Goal: Transaction & Acquisition: Obtain resource

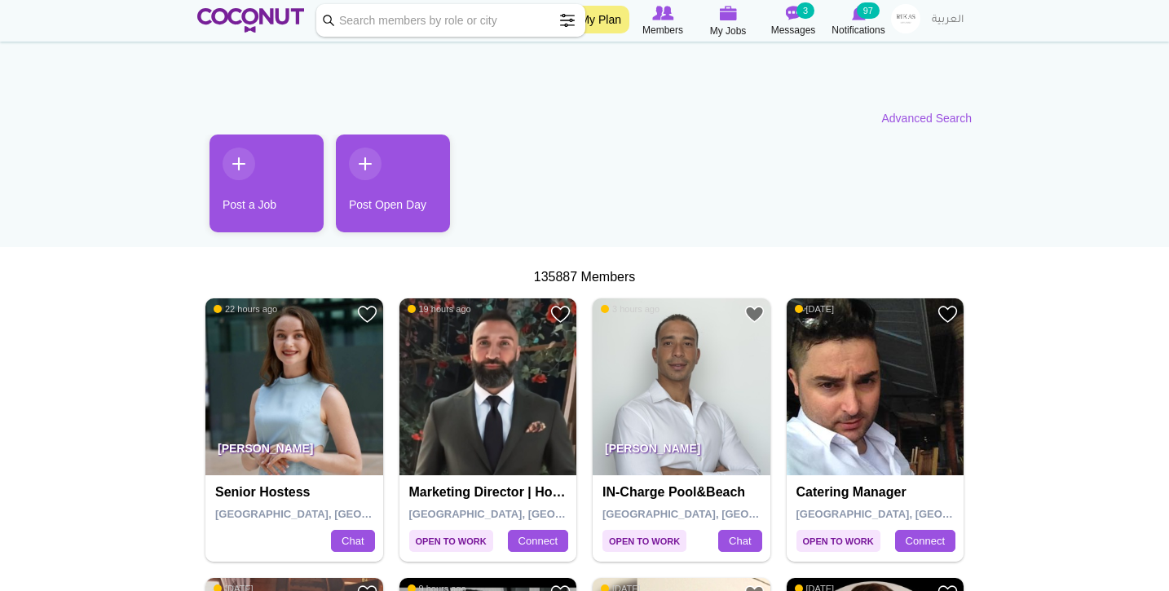
scroll to position [104, 0]
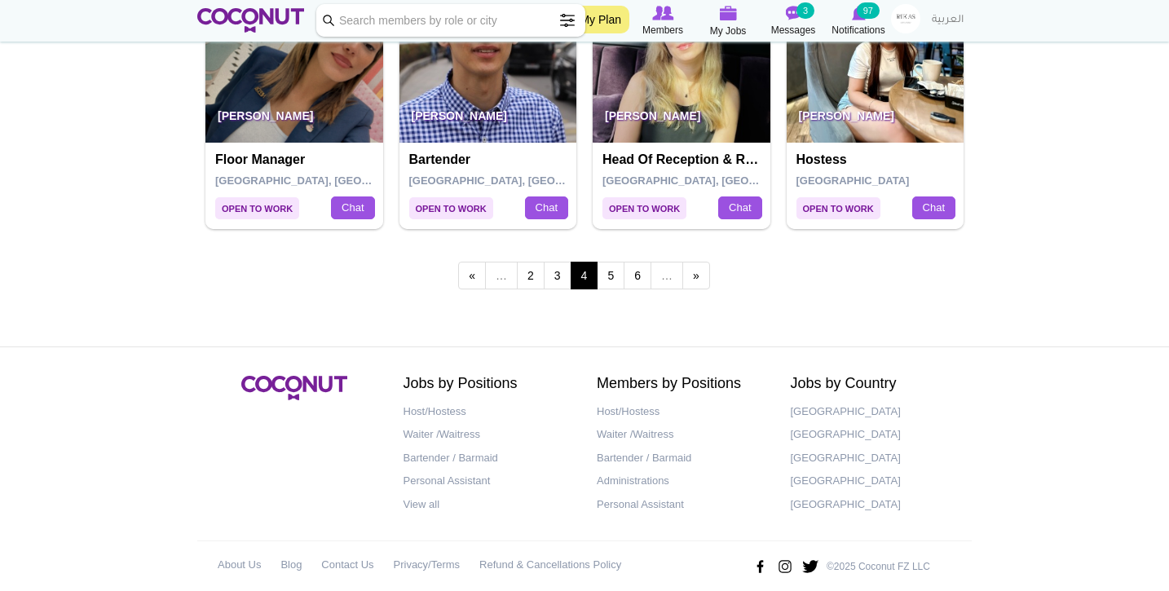
scroll to position [2930, 0]
click at [615, 262] on link "5" at bounding box center [611, 276] width 28 height 28
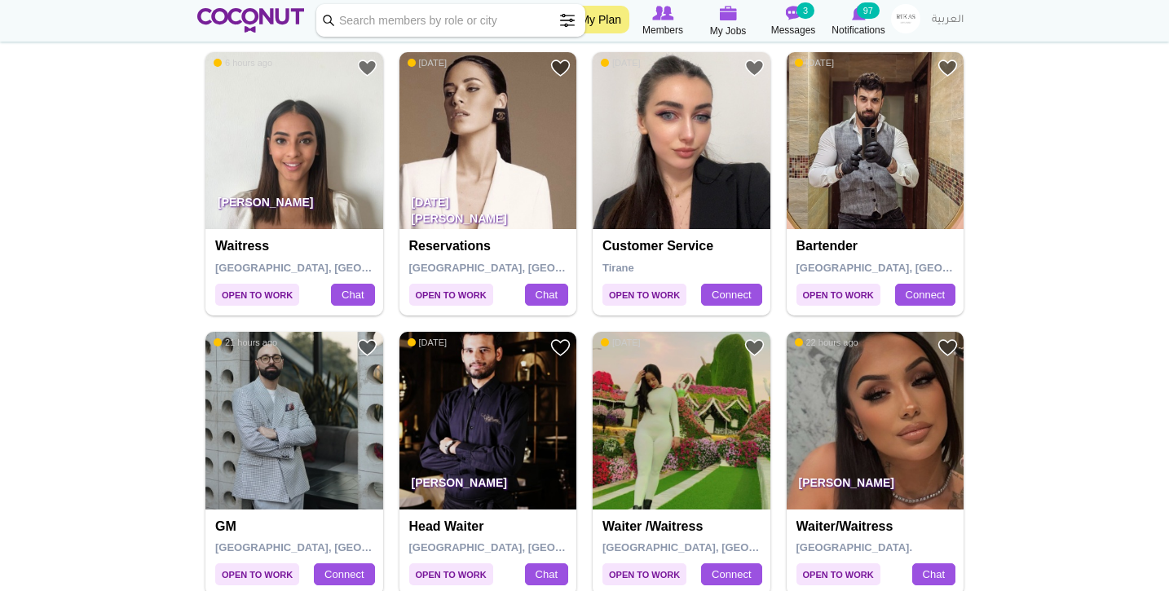
scroll to position [884, 0]
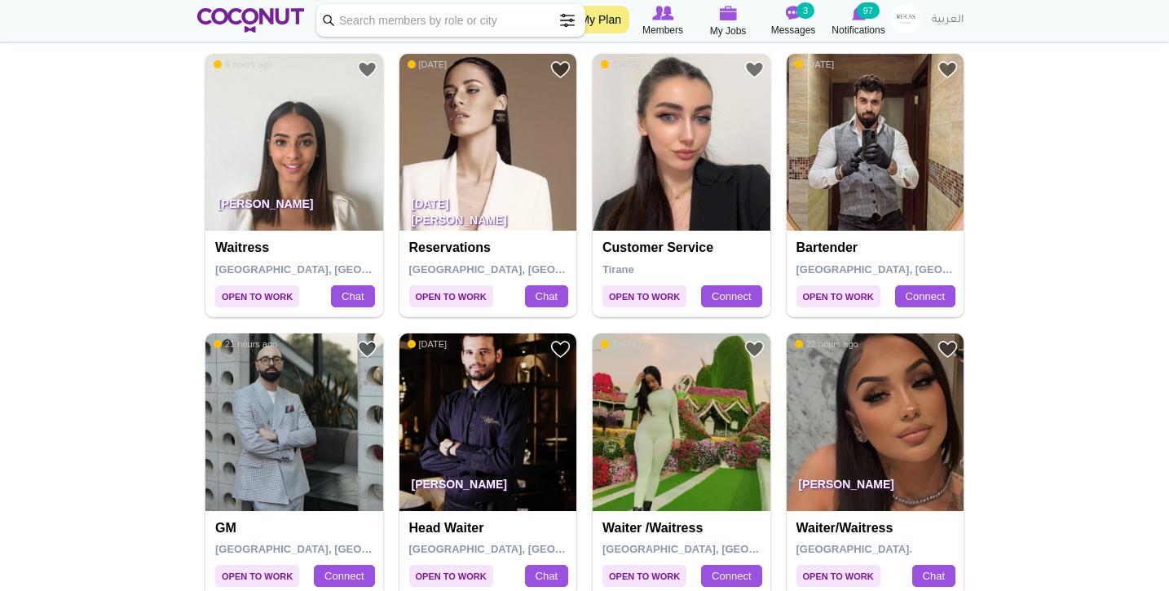
click at [836, 444] on img at bounding box center [876, 422] width 178 height 178
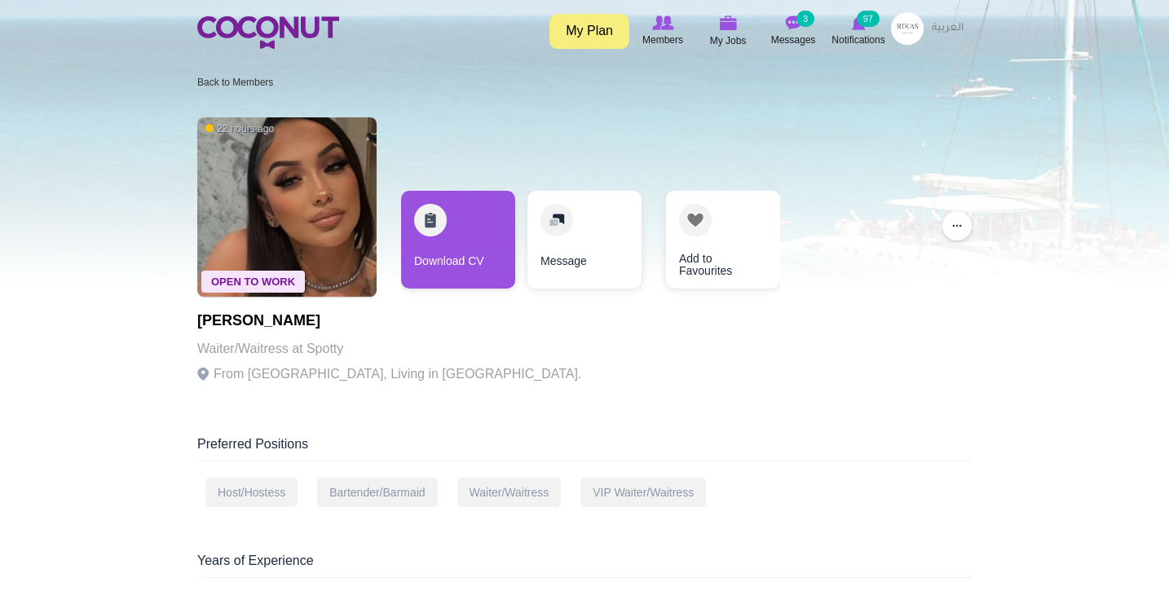
scroll to position [23, 0]
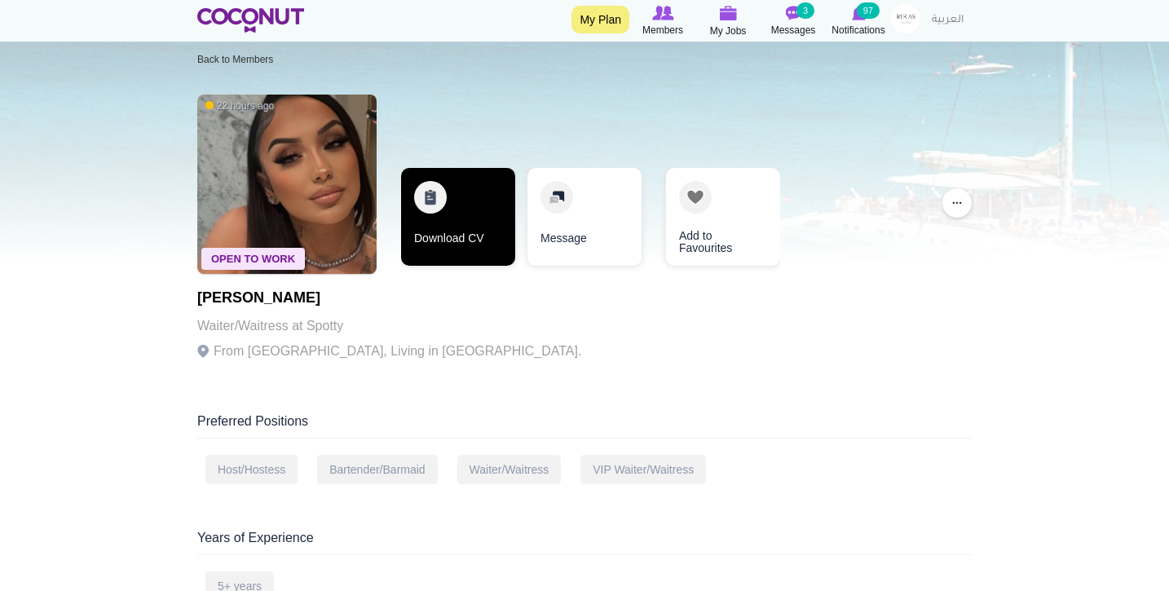
click at [465, 228] on link "Download CV" at bounding box center [458, 217] width 114 height 98
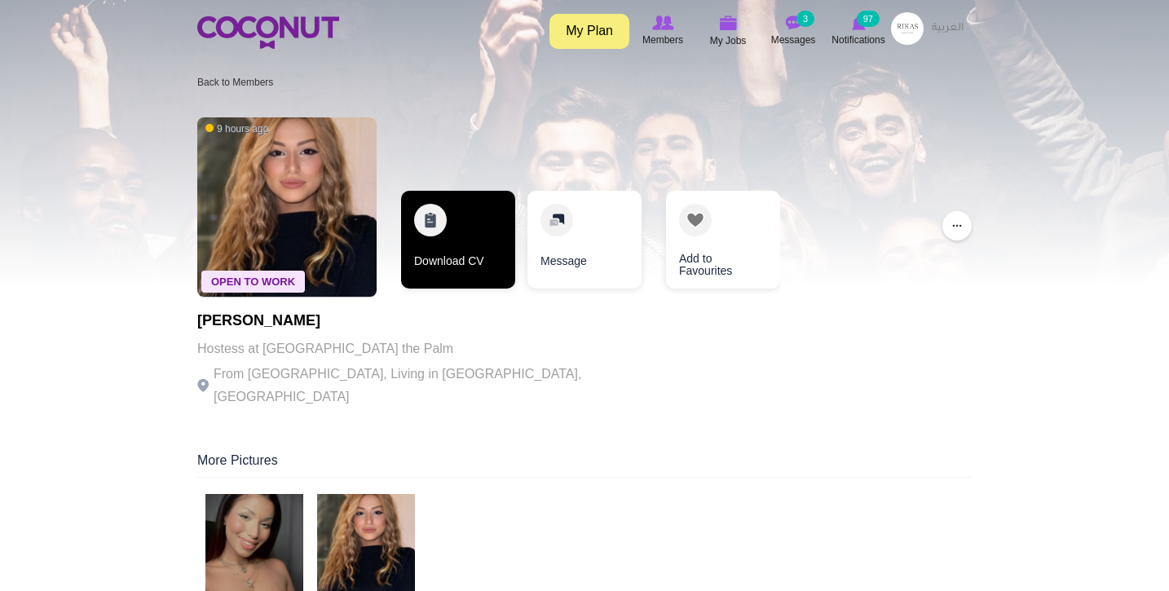
click at [443, 268] on link "Download CV" at bounding box center [458, 240] width 114 height 98
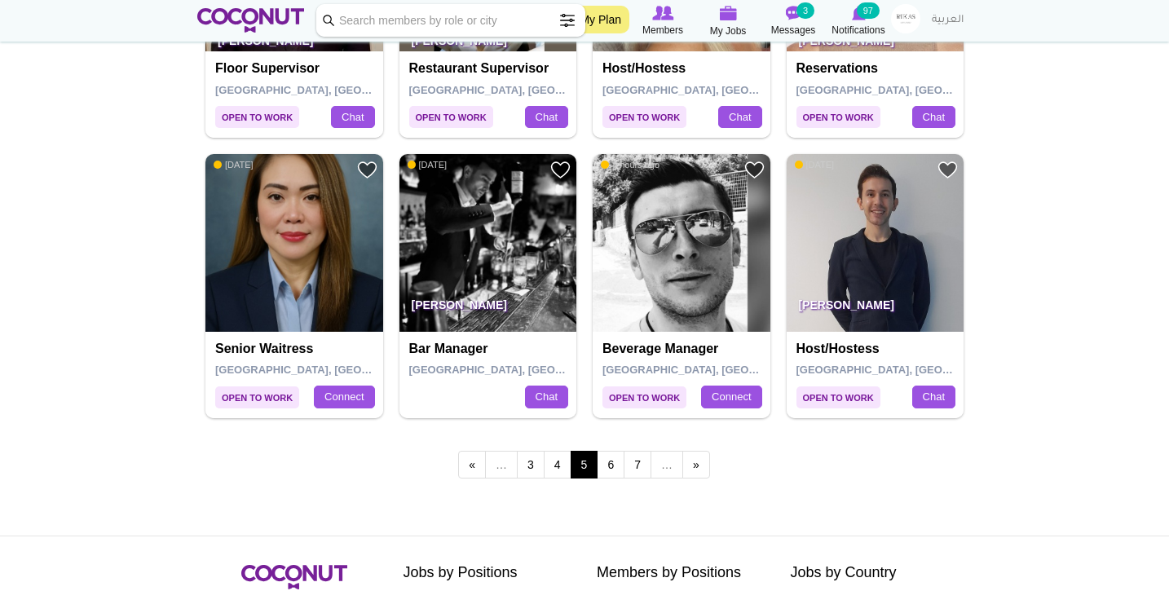
scroll to position [2745, 0]
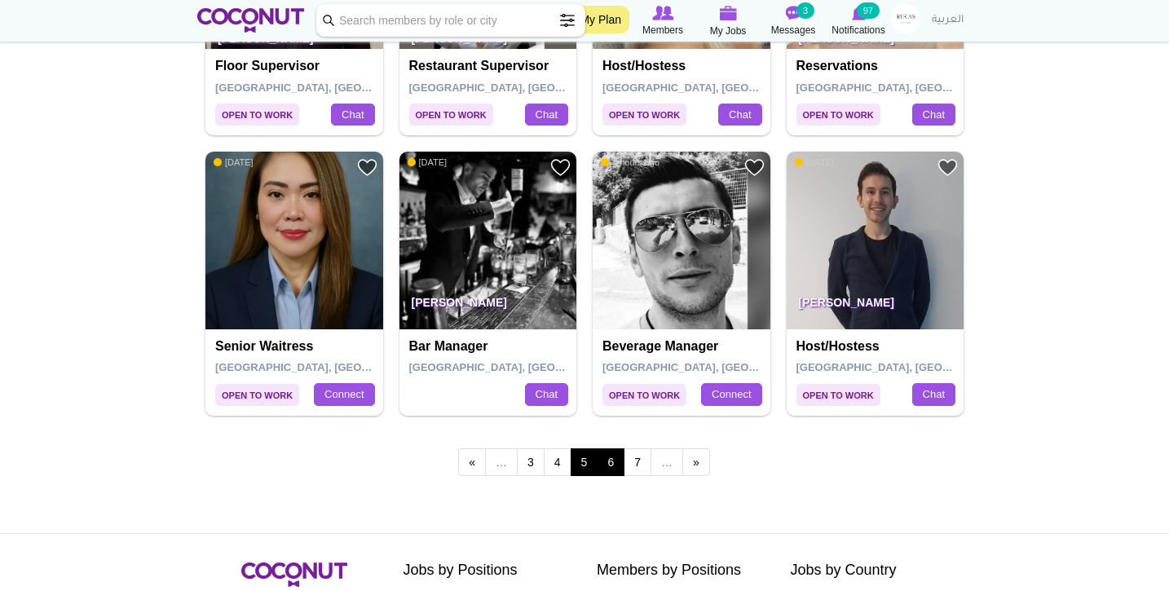
click at [611, 448] on link "6" at bounding box center [611, 462] width 28 height 28
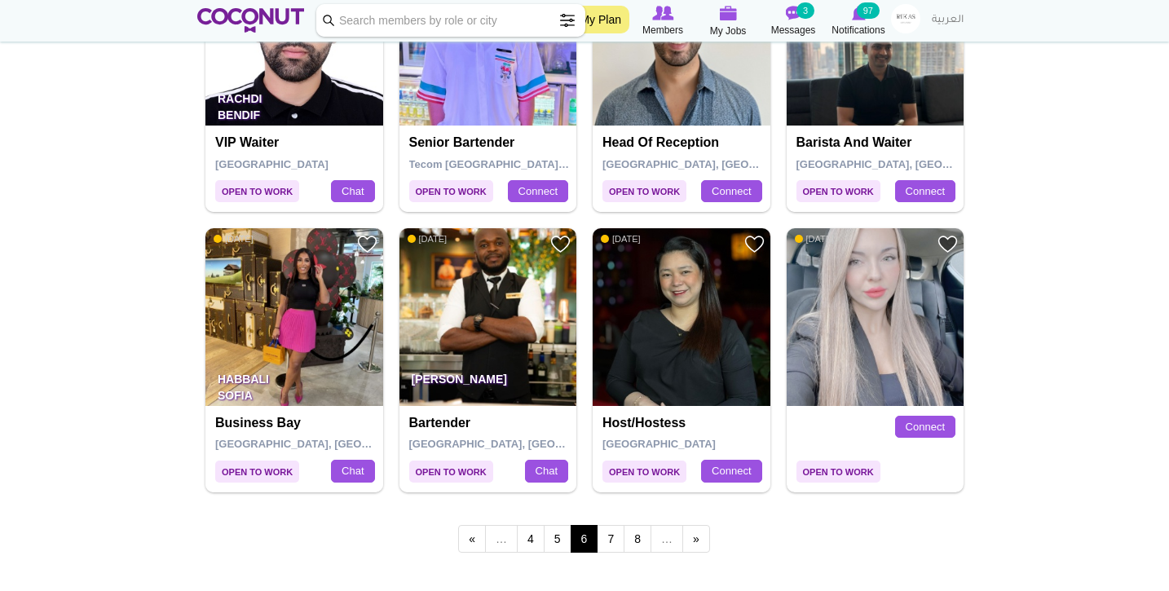
scroll to position [2680, 0]
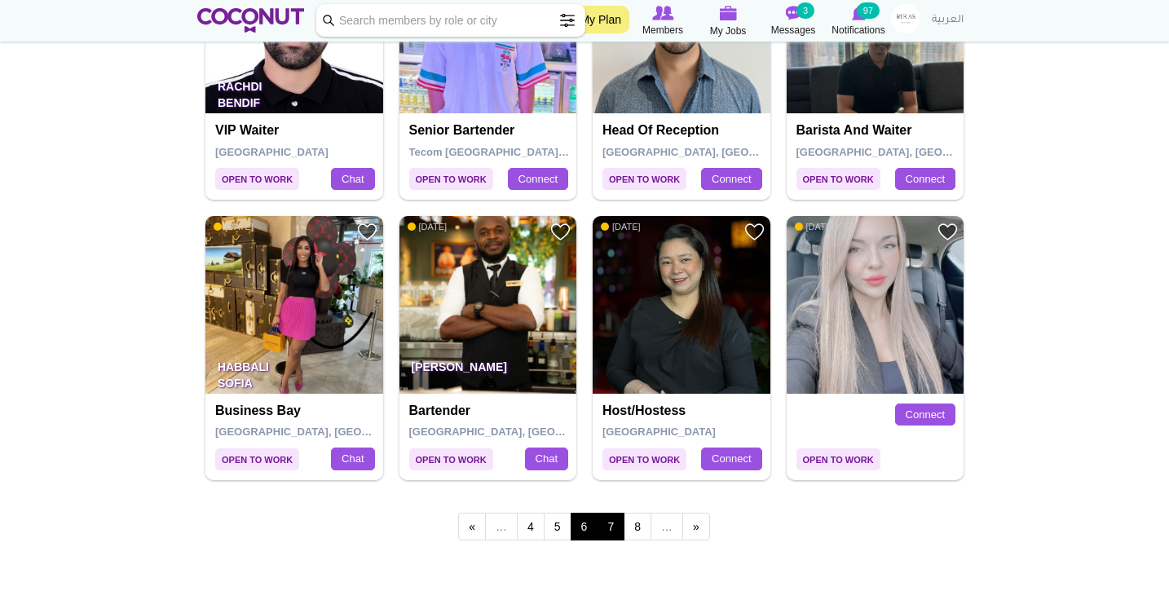
click at [617, 513] on link "7" at bounding box center [611, 527] width 28 height 28
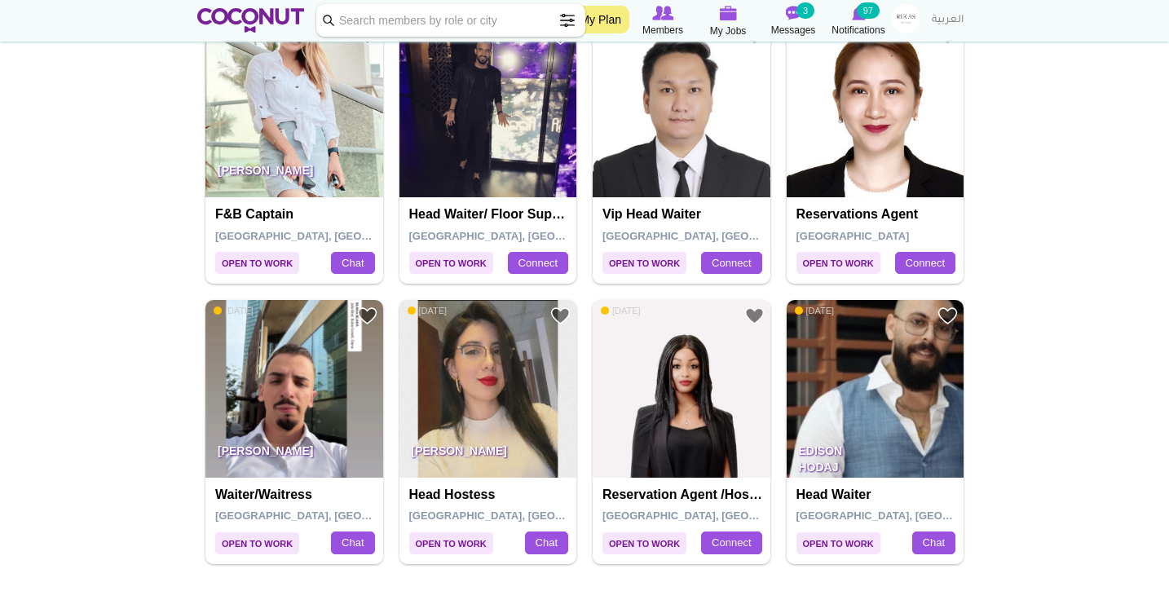
scroll to position [2640, 0]
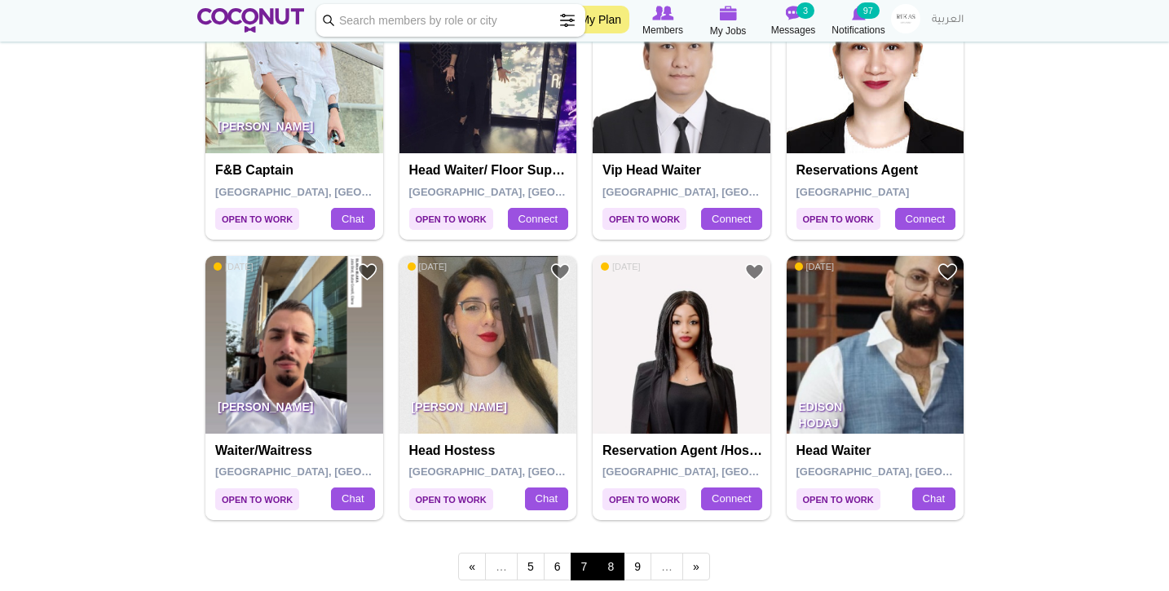
click at [614, 553] on link "8" at bounding box center [611, 567] width 28 height 28
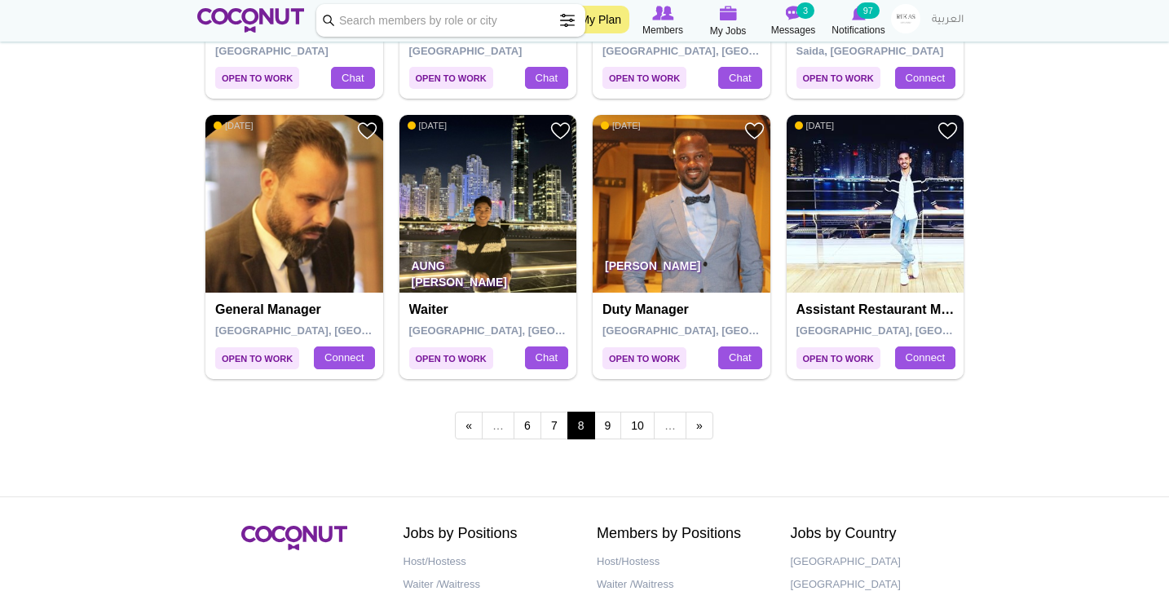
scroll to position [2784, 0]
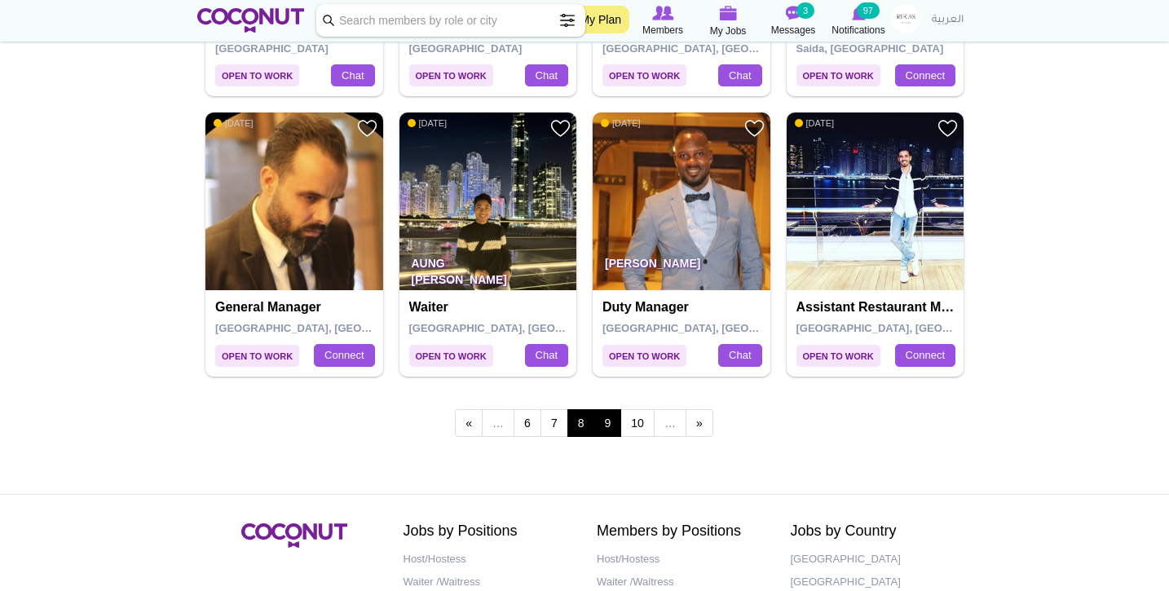
click at [610, 409] on link "9" at bounding box center [608, 423] width 28 height 28
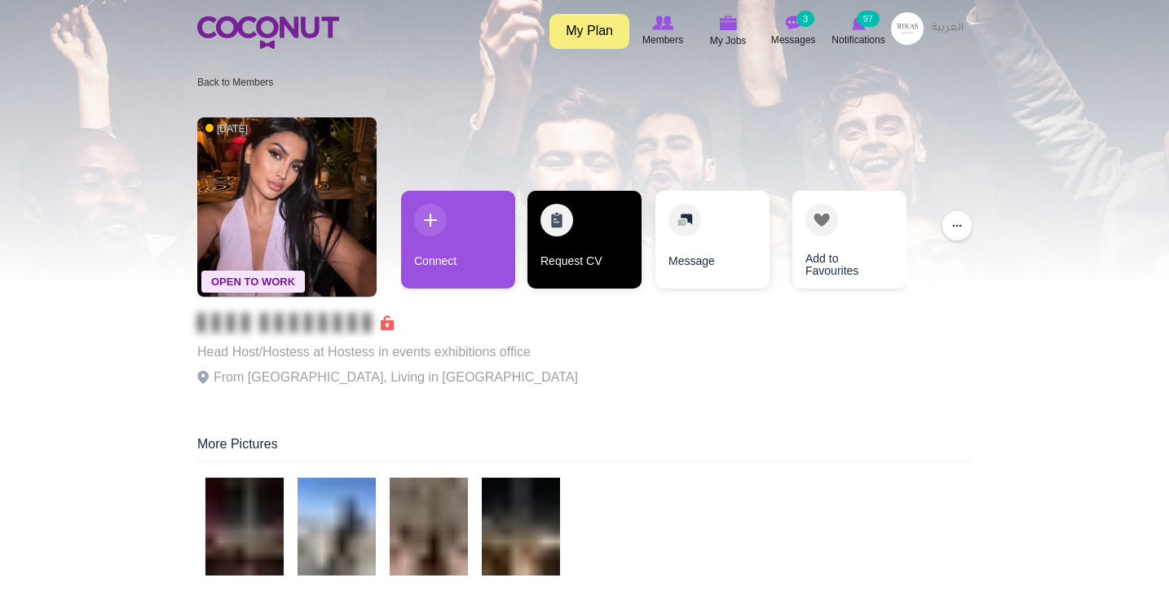
click at [575, 224] on link "Request CV" at bounding box center [584, 240] width 114 height 98
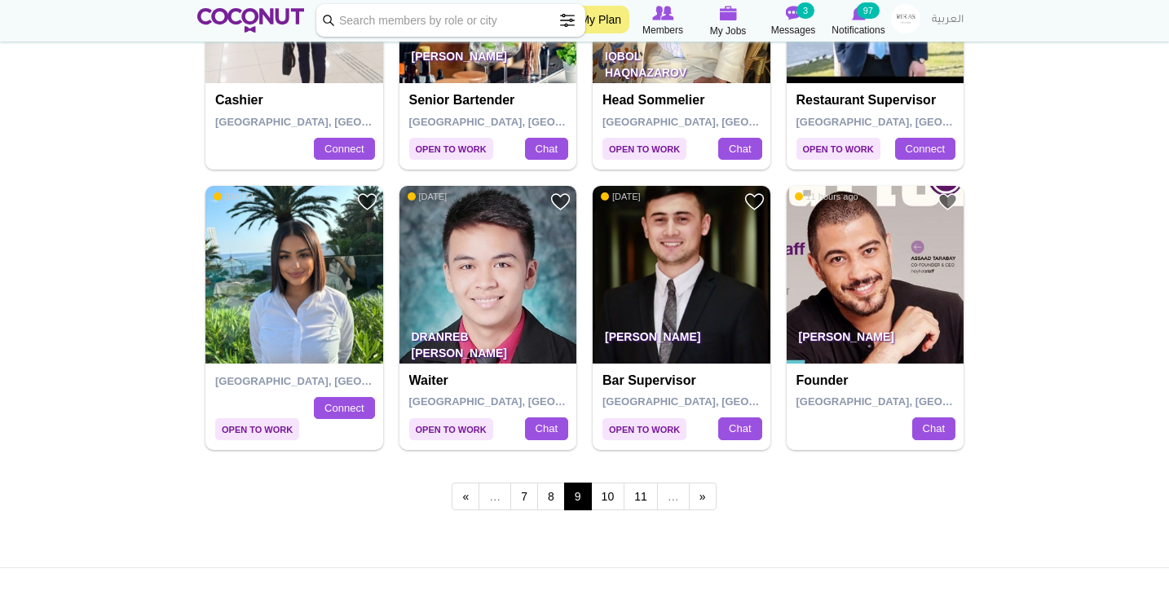
scroll to position [2711, 0]
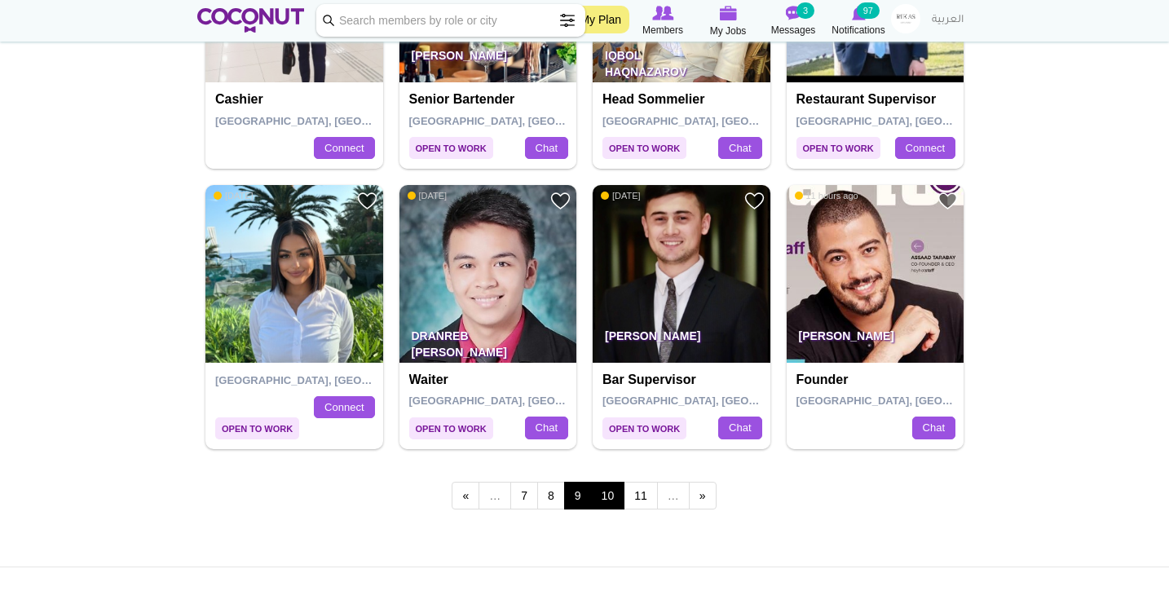
click at [606, 482] on link "10" at bounding box center [608, 496] width 34 height 28
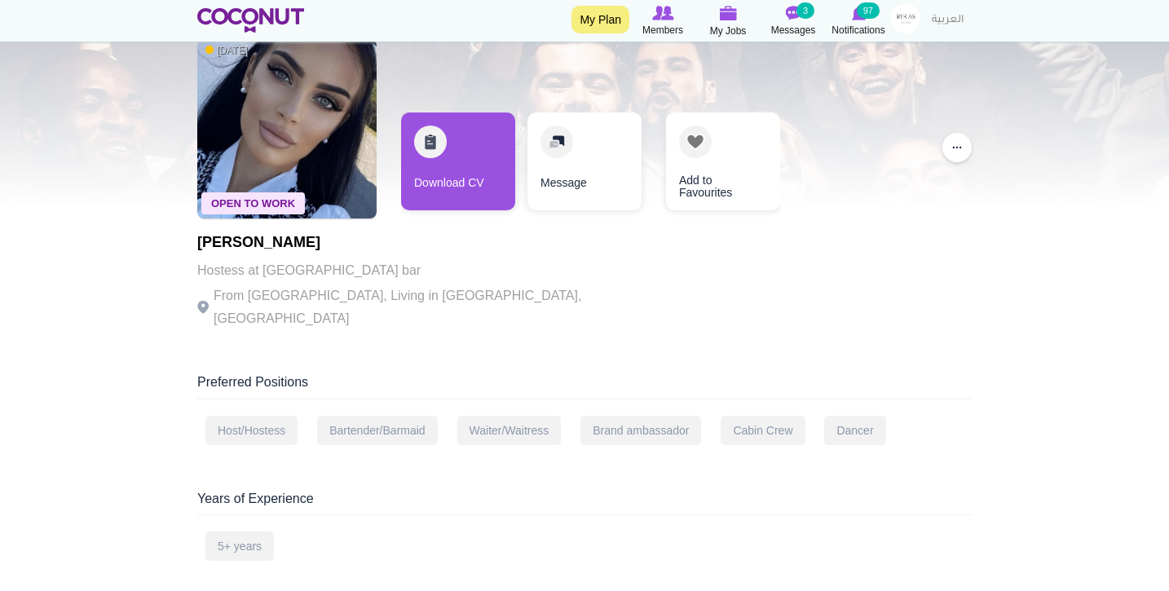
scroll to position [83, 0]
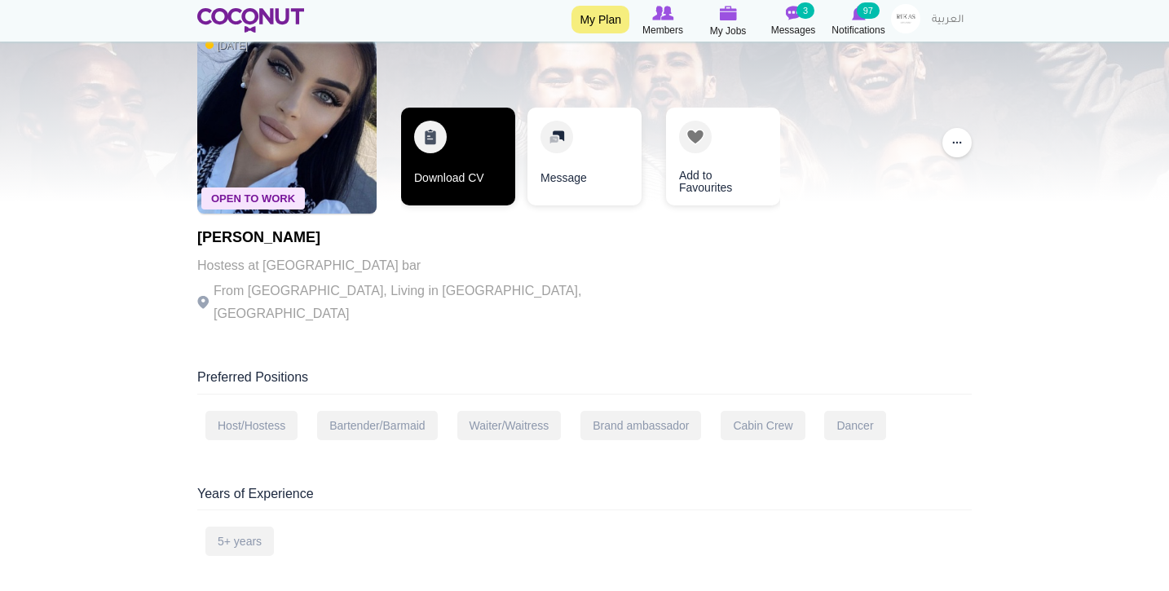
click at [458, 129] on link "Download CV" at bounding box center [458, 157] width 114 height 98
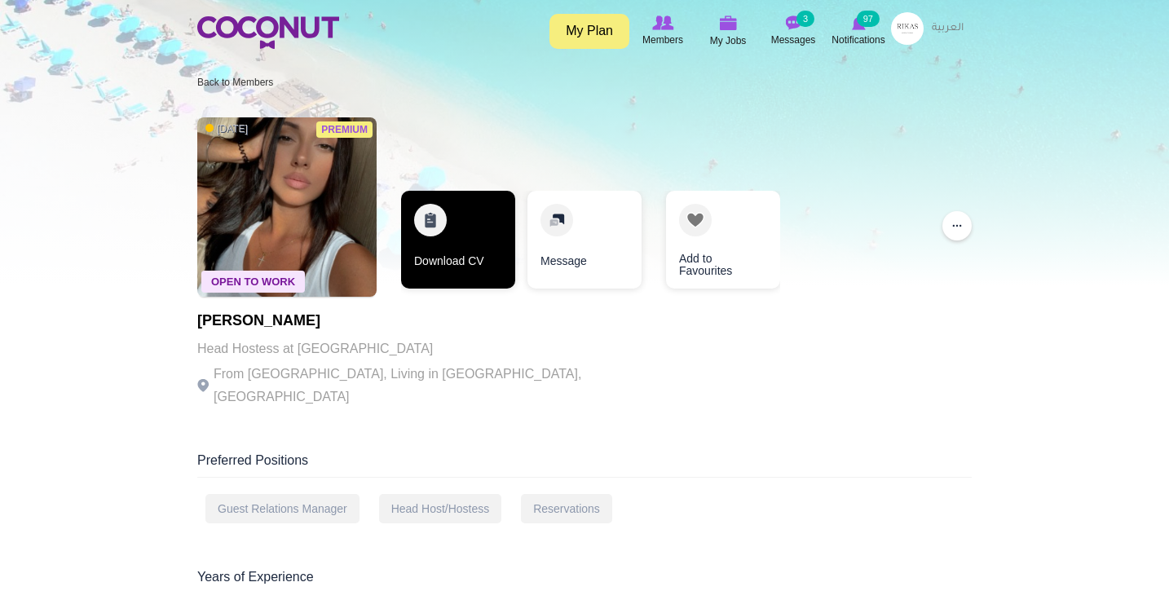
click at [471, 226] on link "Download CV" at bounding box center [458, 240] width 114 height 98
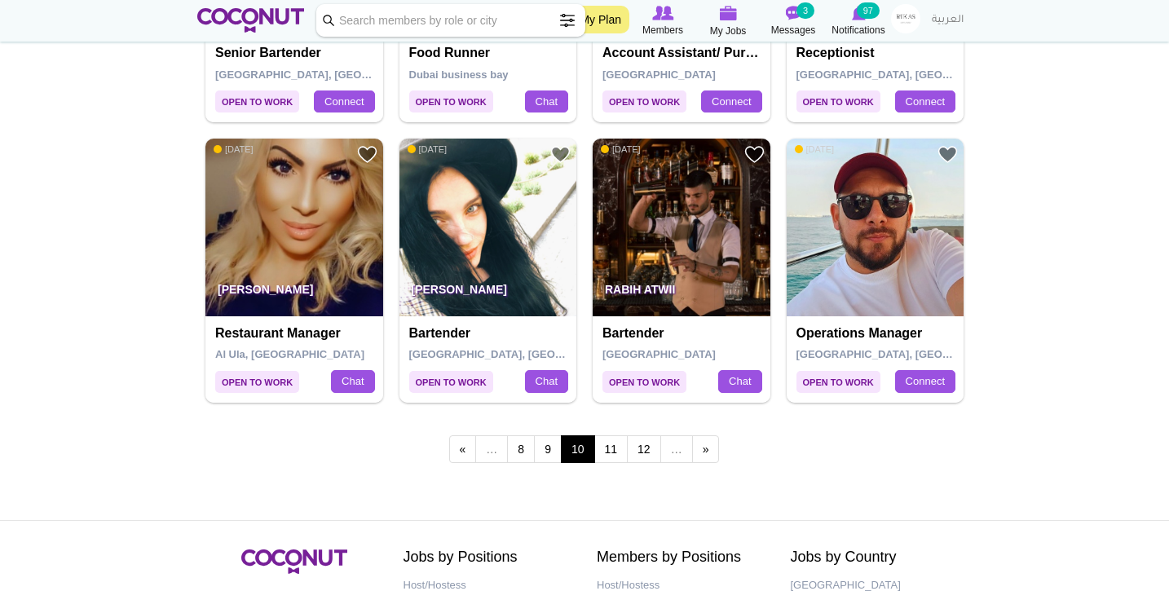
scroll to position [2761, 0]
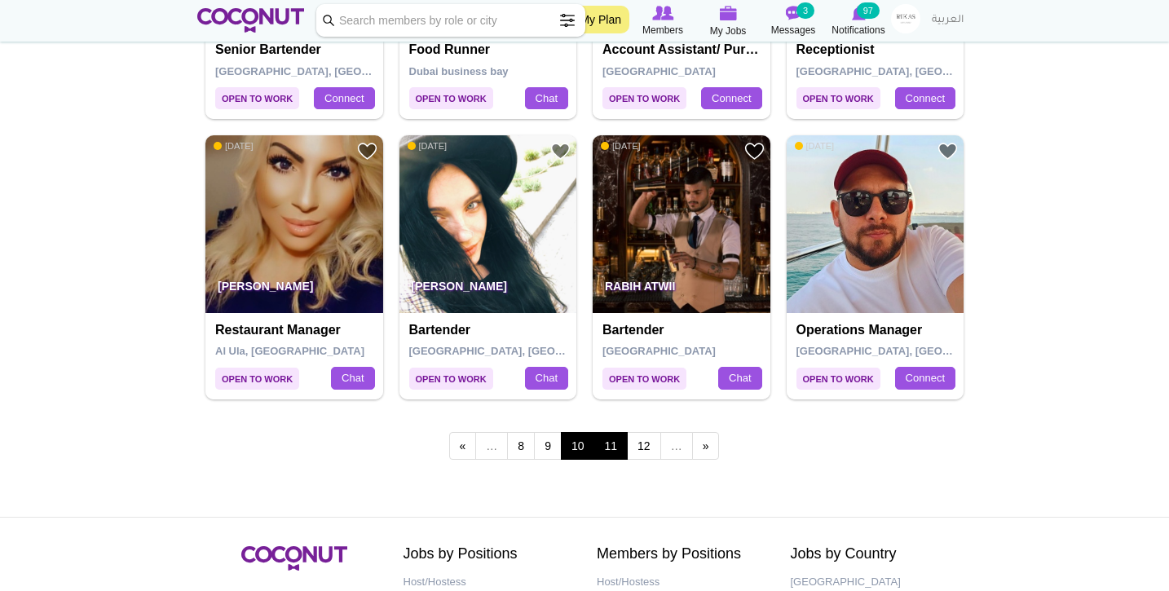
click at [615, 433] on link "11" at bounding box center [611, 446] width 34 height 28
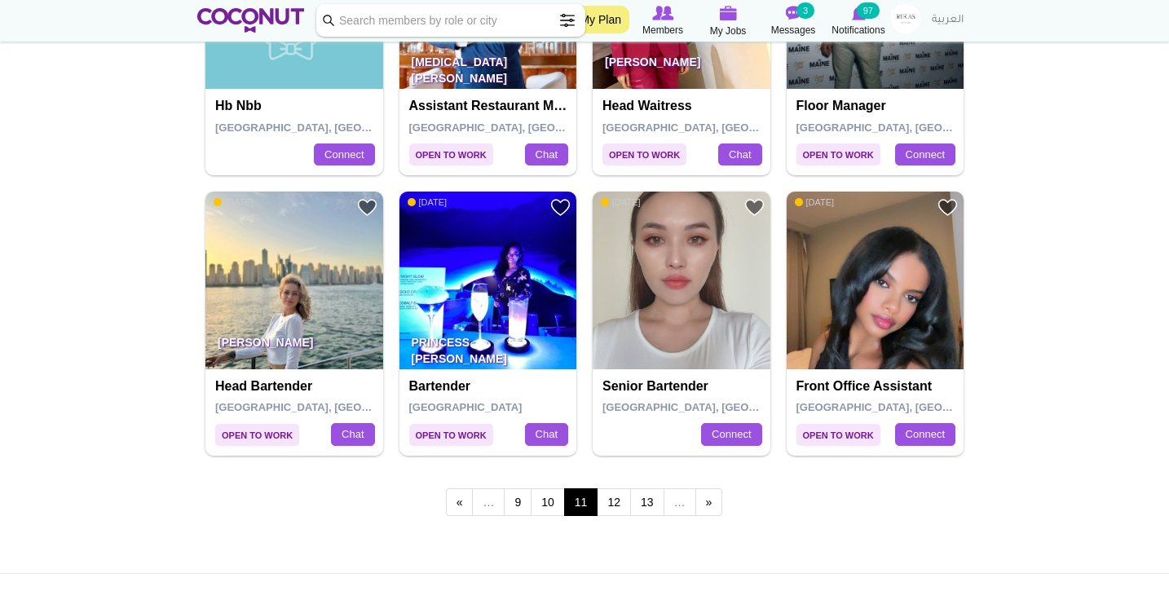
scroll to position [2706, 0]
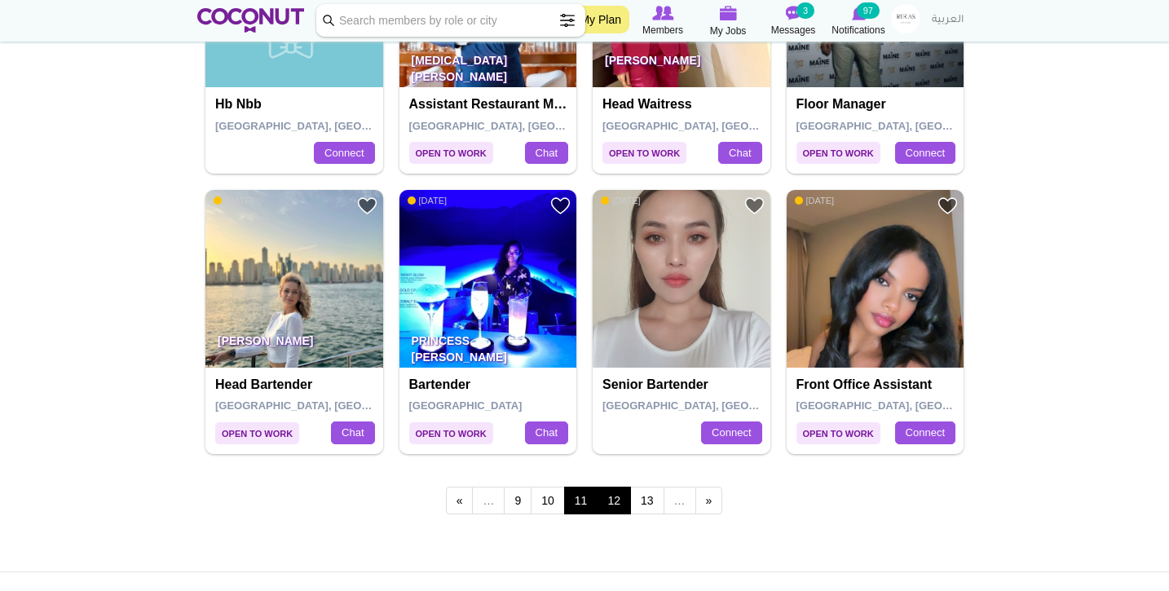
click at [621, 492] on link "12" at bounding box center [614, 501] width 34 height 28
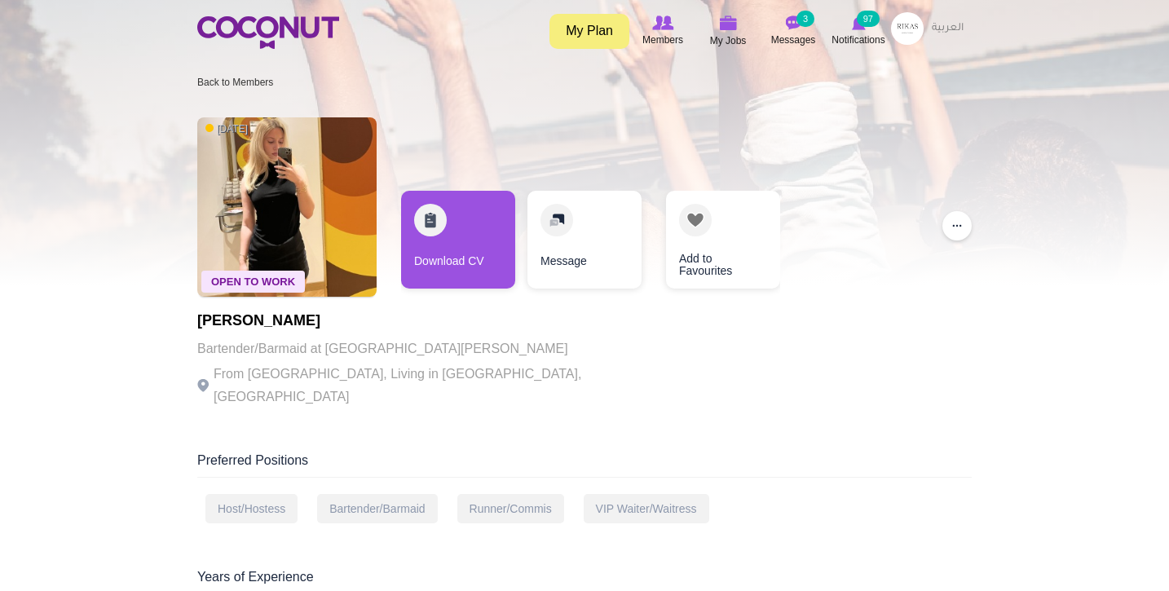
click at [1040, 5] on div "Toggle navigation My Plan Members My Jobs Post a Job Messages 3 Notifications 9…" at bounding box center [584, 30] width 1169 height 61
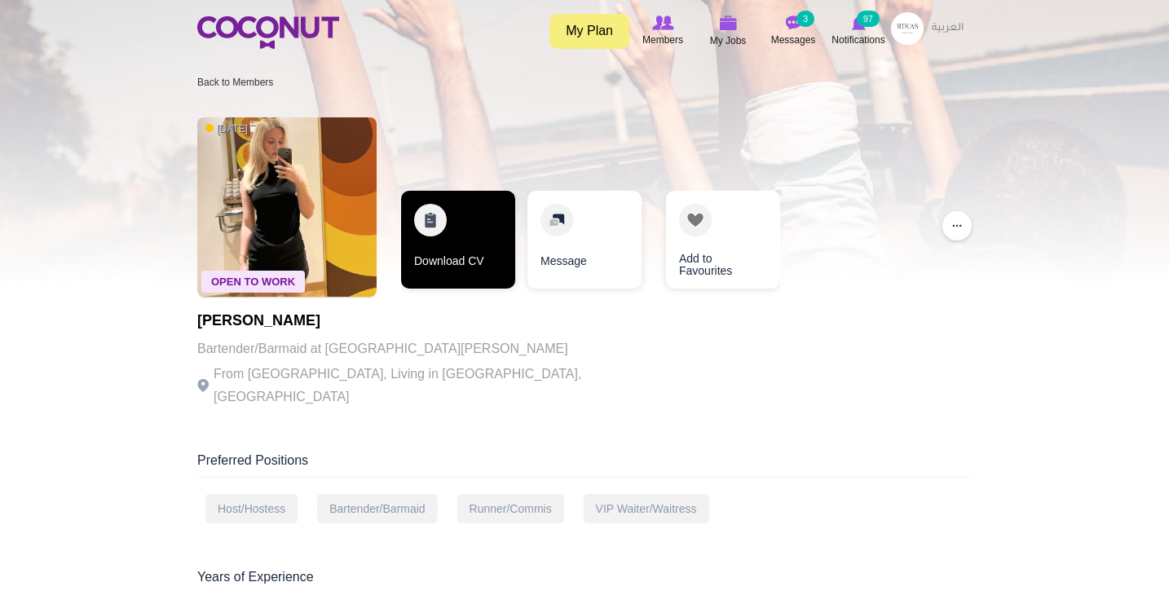
click at [470, 269] on link "Download CV" at bounding box center [458, 240] width 114 height 98
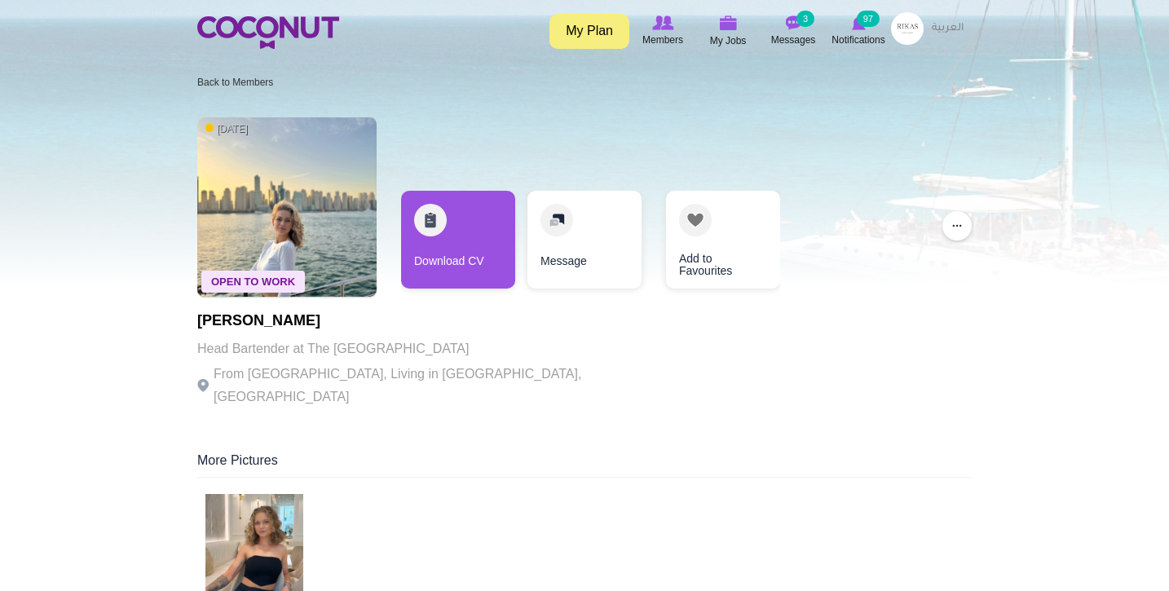
click at [269, 501] on img at bounding box center [254, 543] width 98 height 98
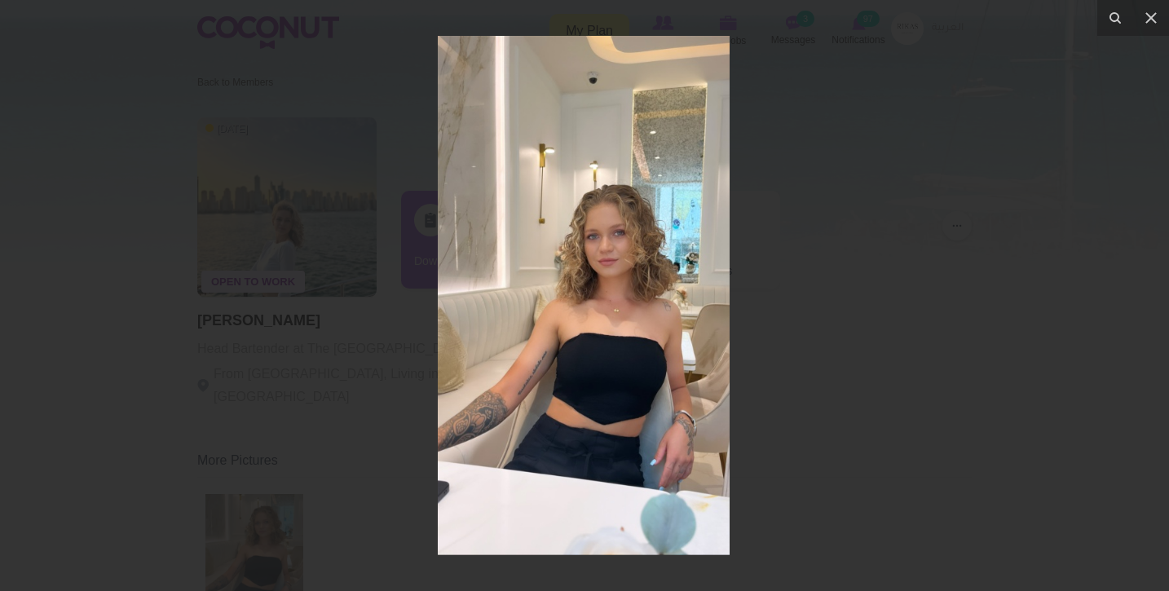
click at [406, 258] on div at bounding box center [584, 295] width 1169 height 591
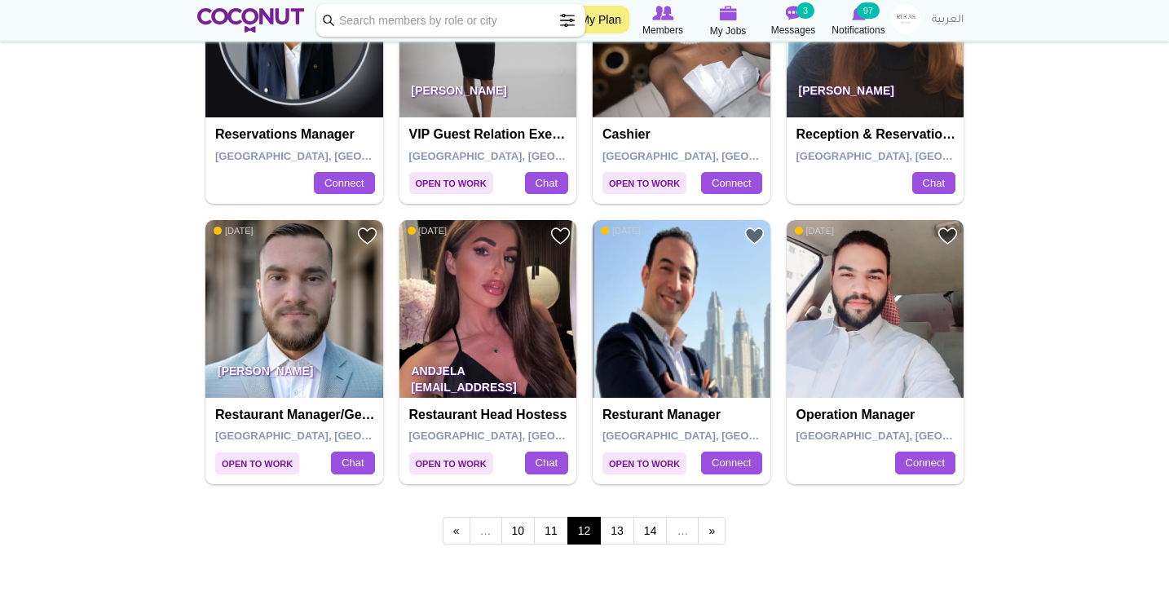
scroll to position [2673, 0]
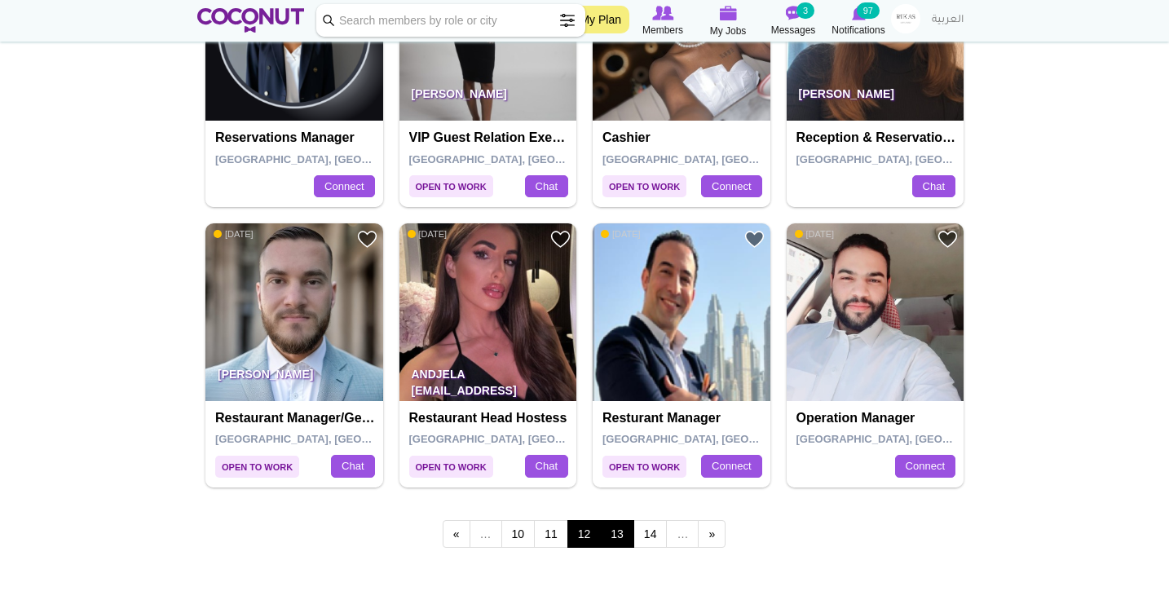
click at [617, 527] on link "13" at bounding box center [617, 534] width 34 height 28
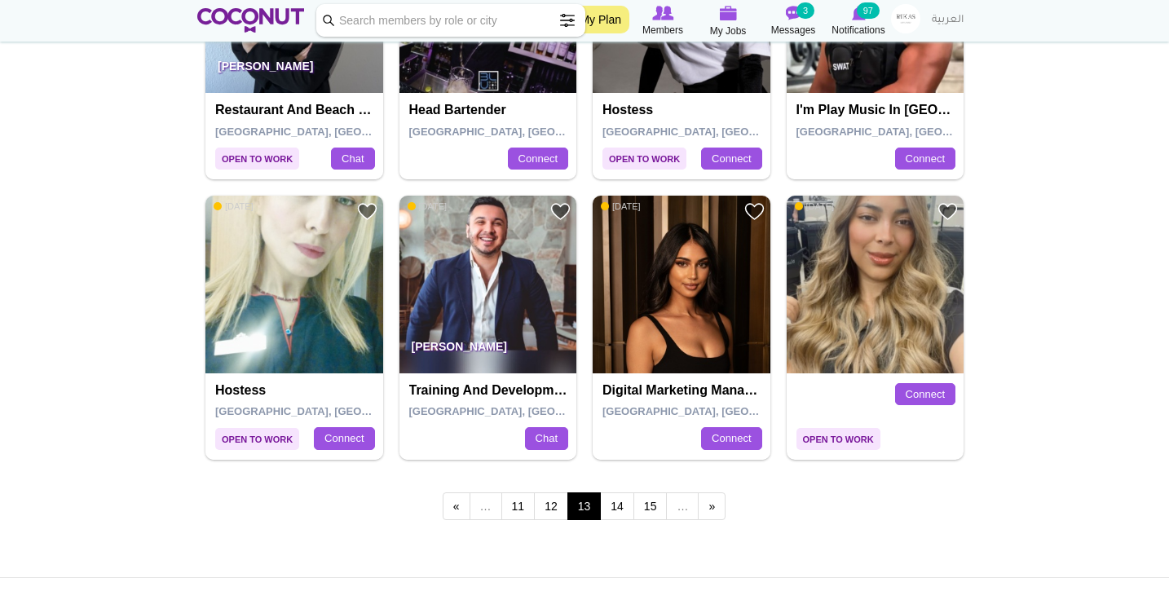
scroll to position [2702, 0]
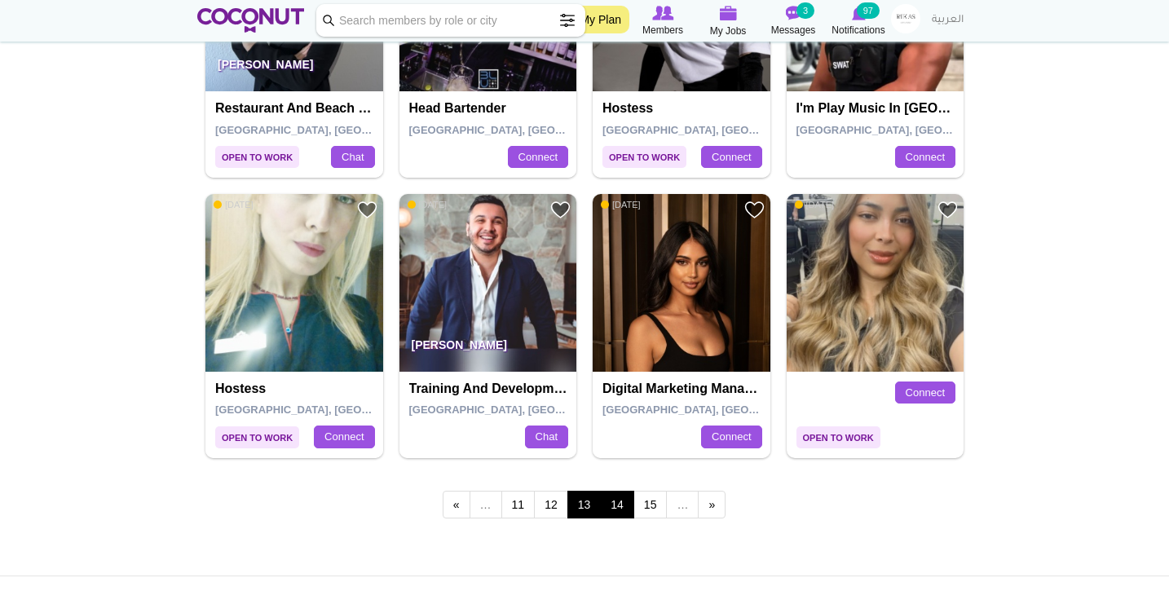
click at [611, 491] on link "14" at bounding box center [617, 505] width 34 height 28
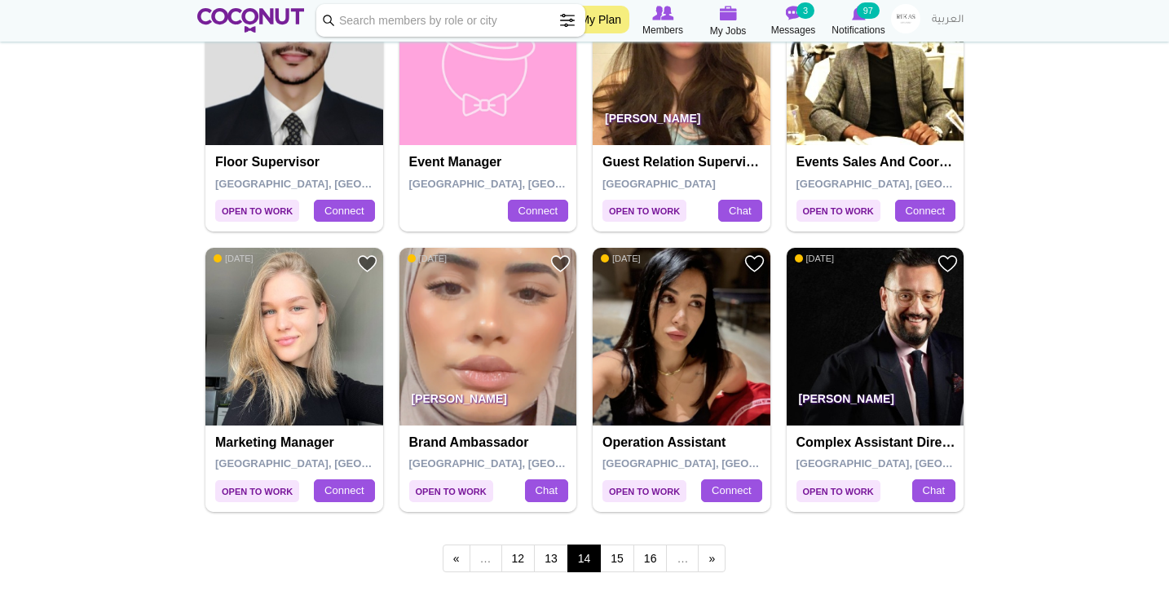
scroll to position [2649, 0]
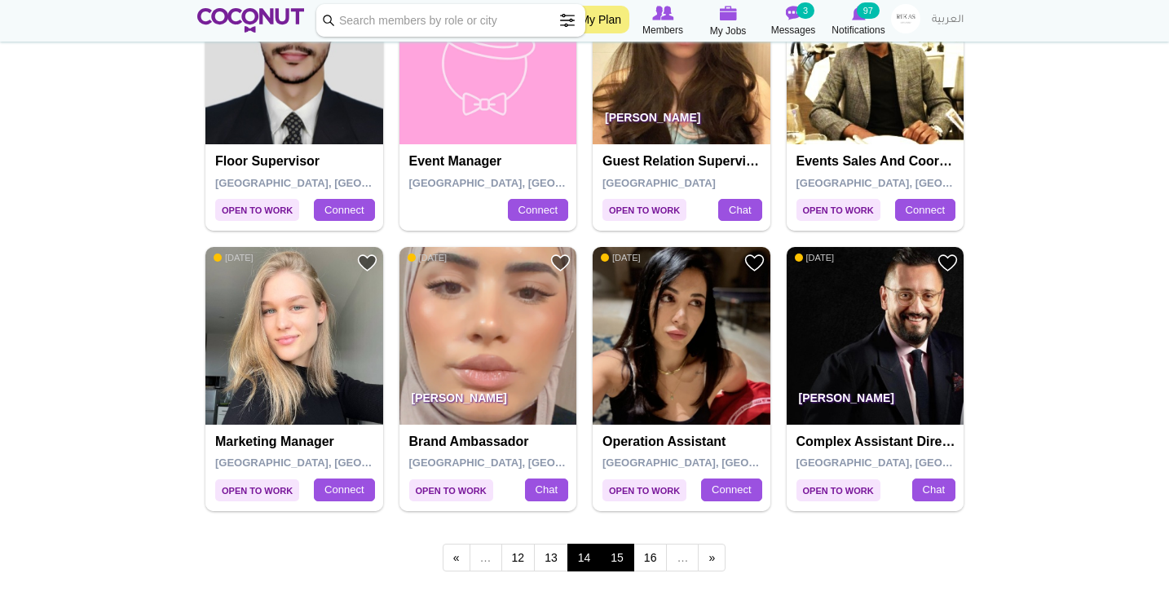
click at [616, 544] on link "15" at bounding box center [617, 558] width 34 height 28
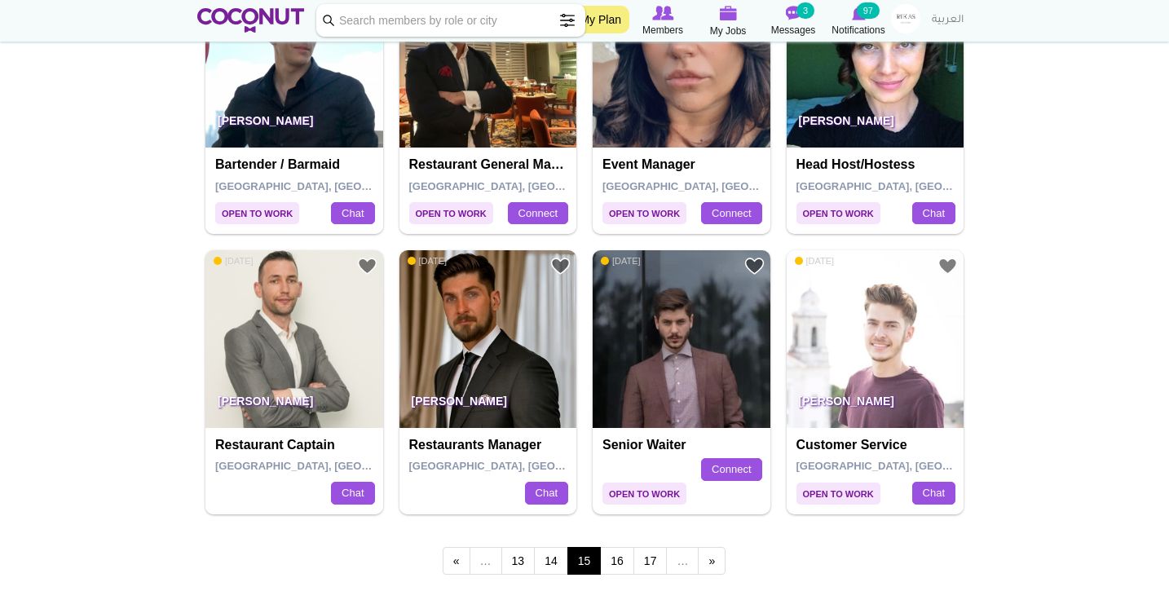
scroll to position [2647, 0]
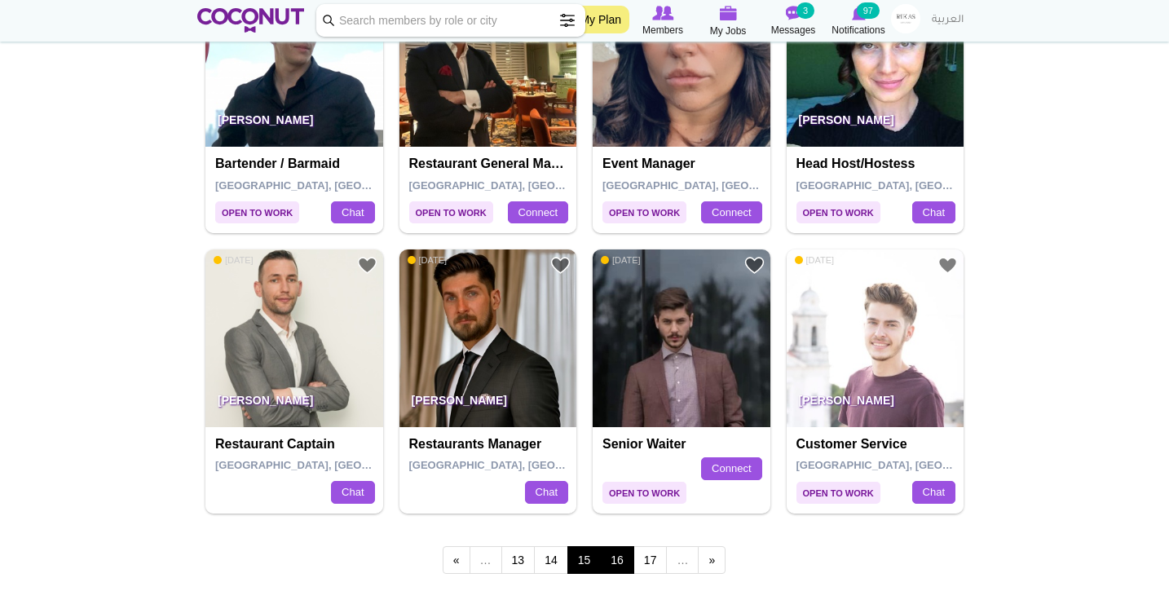
click at [628, 549] on link "16" at bounding box center [617, 560] width 34 height 28
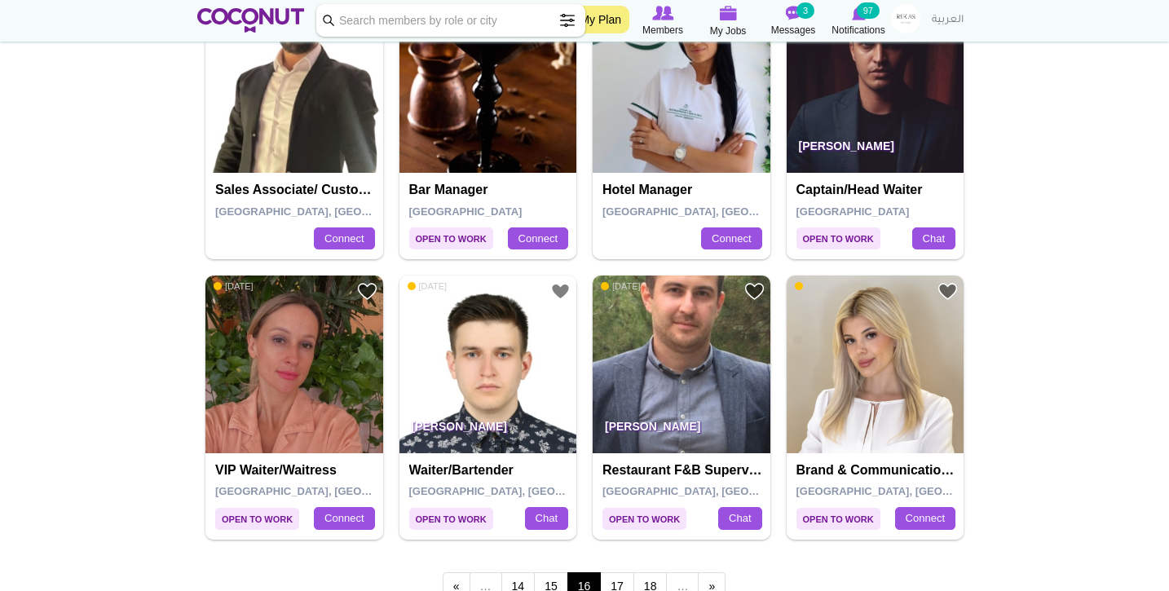
scroll to position [2622, 0]
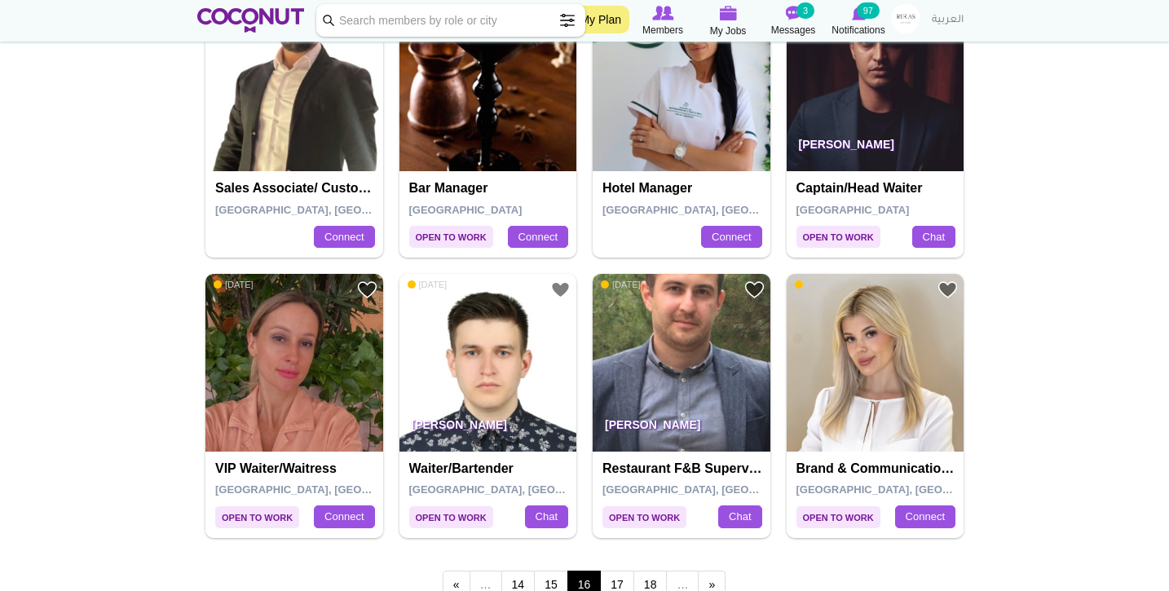
click at [311, 377] on img at bounding box center [294, 363] width 178 height 178
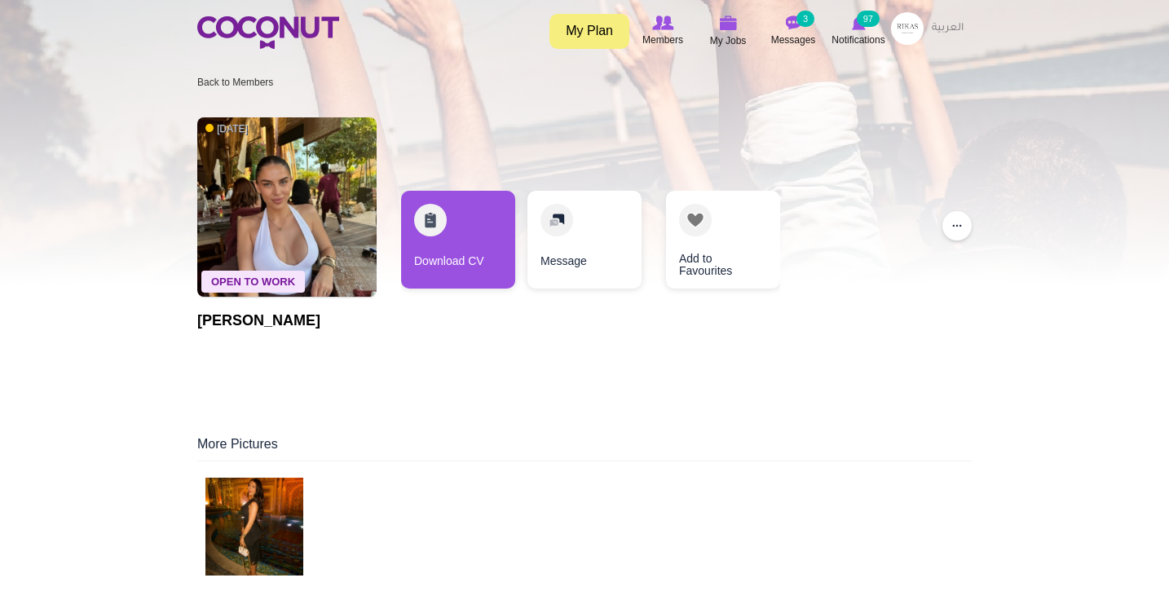
click at [284, 196] on img at bounding box center [286, 206] width 179 height 179
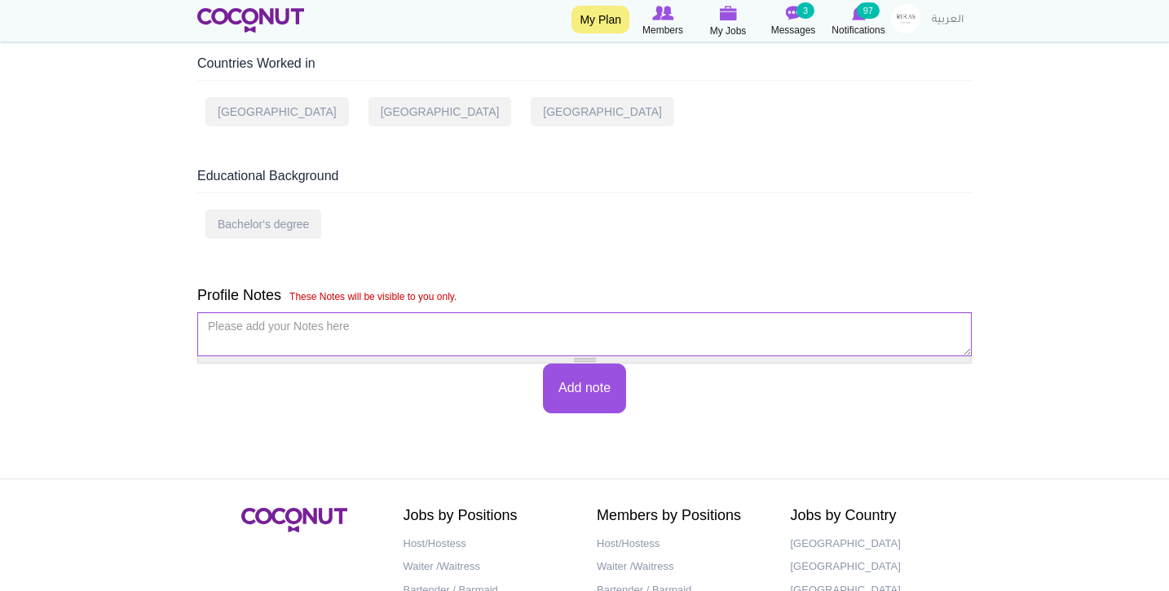
scroll to position [927, 0]
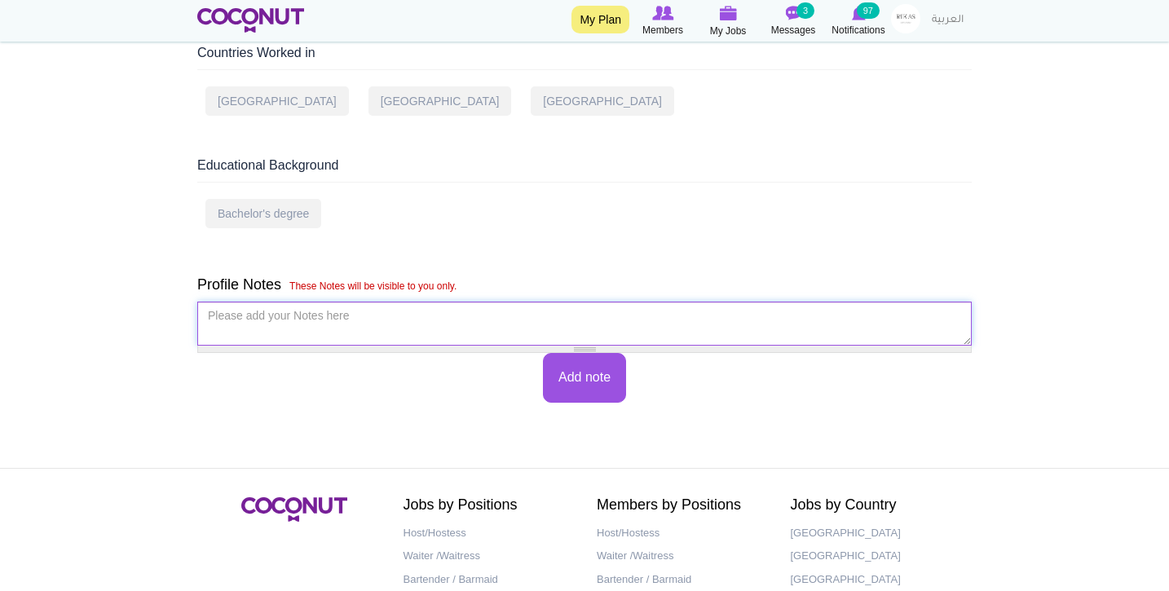
click at [487, 302] on textarea "Please add your Notes here *" at bounding box center [584, 324] width 774 height 44
click at [534, 176] on div "Educational Background Bachelor's degree" at bounding box center [584, 199] width 774 height 84
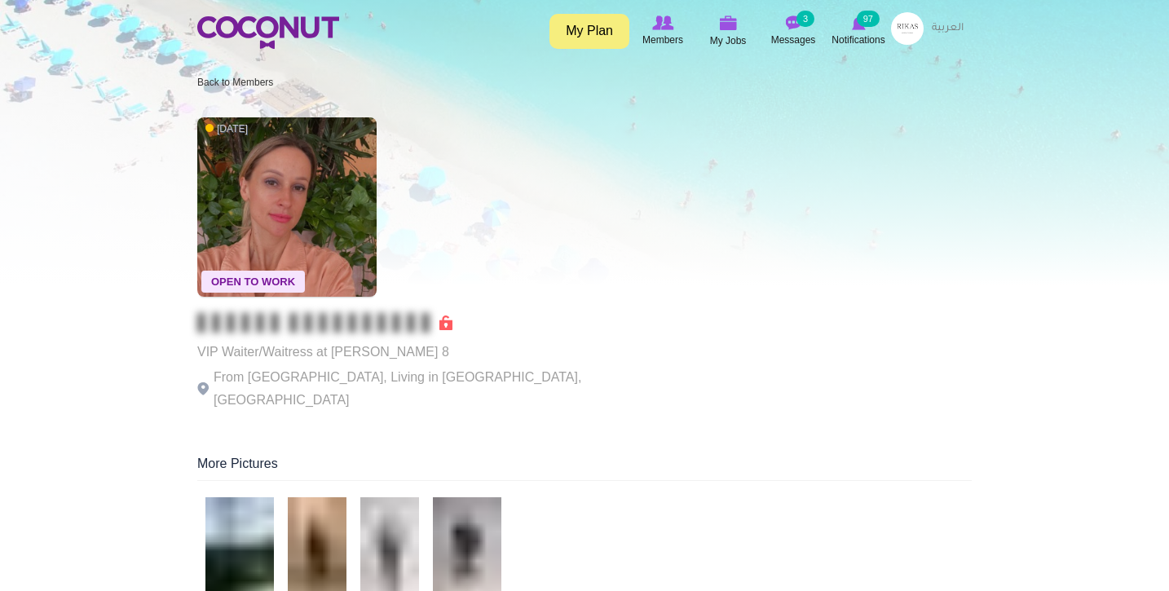
scroll to position [0, 0]
click at [316, 256] on img at bounding box center [286, 206] width 179 height 179
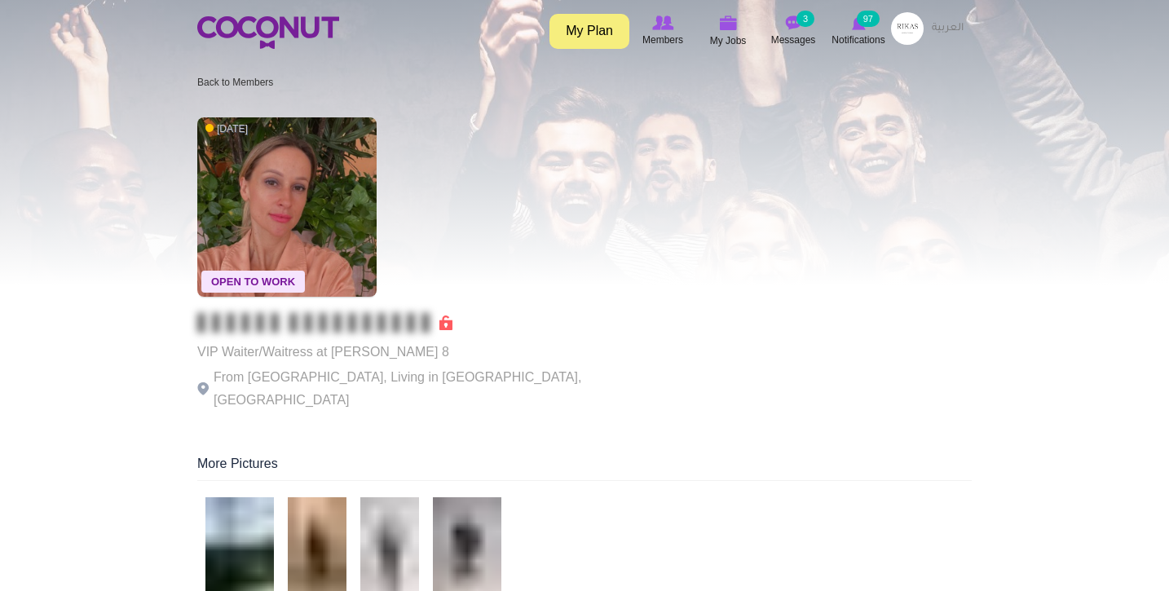
click at [453, 323] on h1 at bounding box center [421, 323] width 448 height 20
click at [462, 370] on p "From [GEOGRAPHIC_DATA], Living in [GEOGRAPHIC_DATA], [GEOGRAPHIC_DATA]" at bounding box center [421, 389] width 448 height 46
click at [444, 323] on span at bounding box center [324, 323] width 255 height 16
click at [258, 288] on span "Open To Work" at bounding box center [253, 282] width 104 height 22
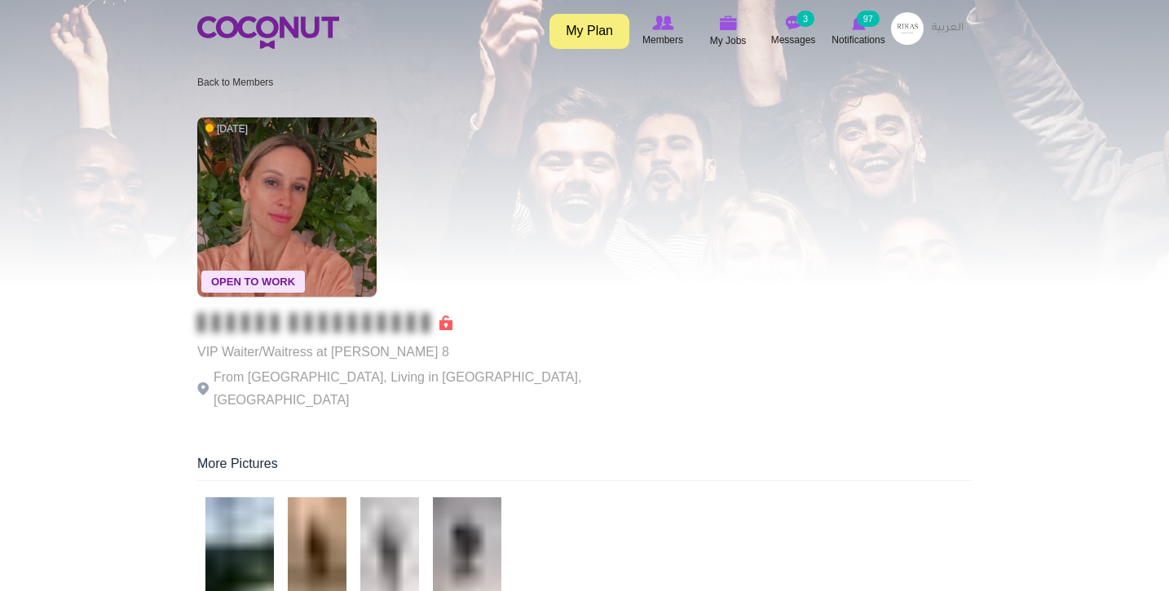
click at [263, 280] on span "Open To Work" at bounding box center [253, 282] width 104 height 22
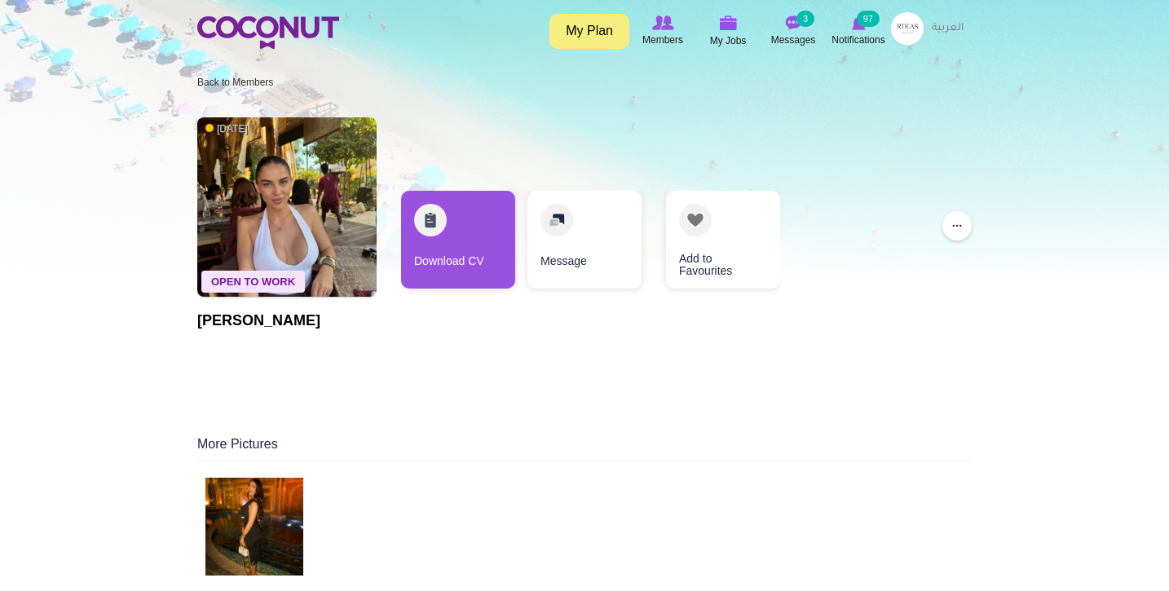
click at [247, 524] on img at bounding box center [254, 527] width 98 height 98
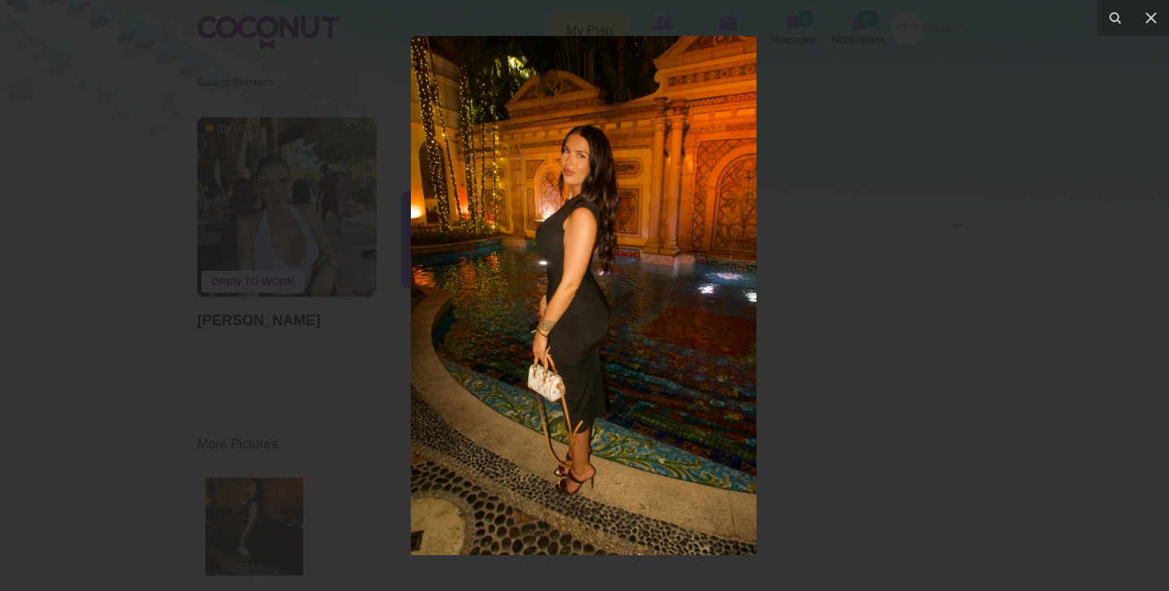
click at [277, 403] on div at bounding box center [584, 295] width 1169 height 591
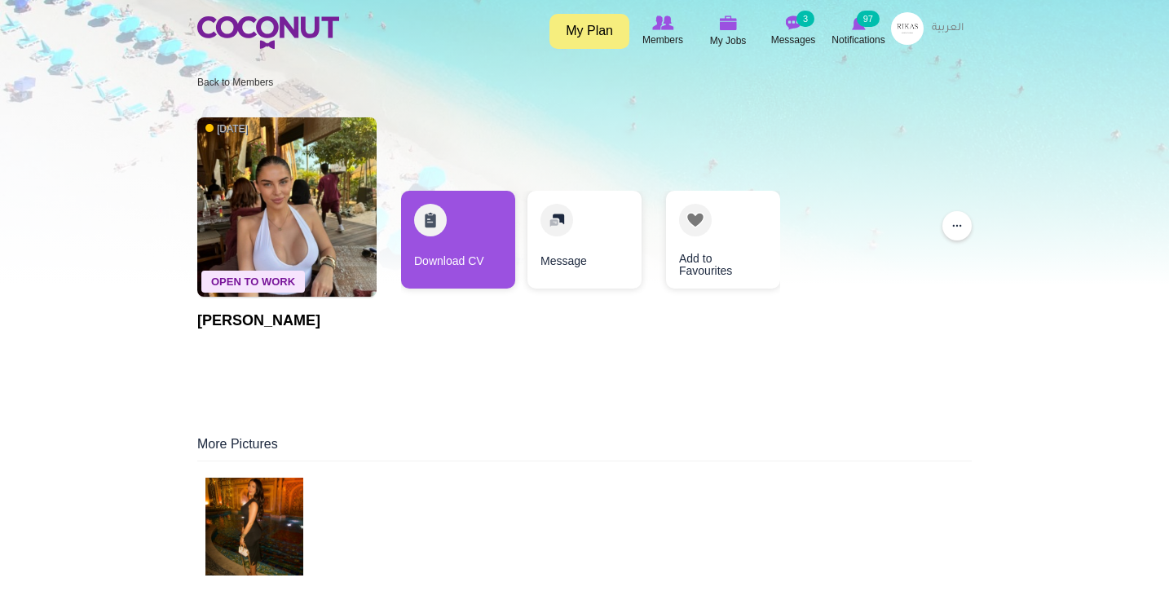
click at [284, 256] on img at bounding box center [286, 206] width 179 height 179
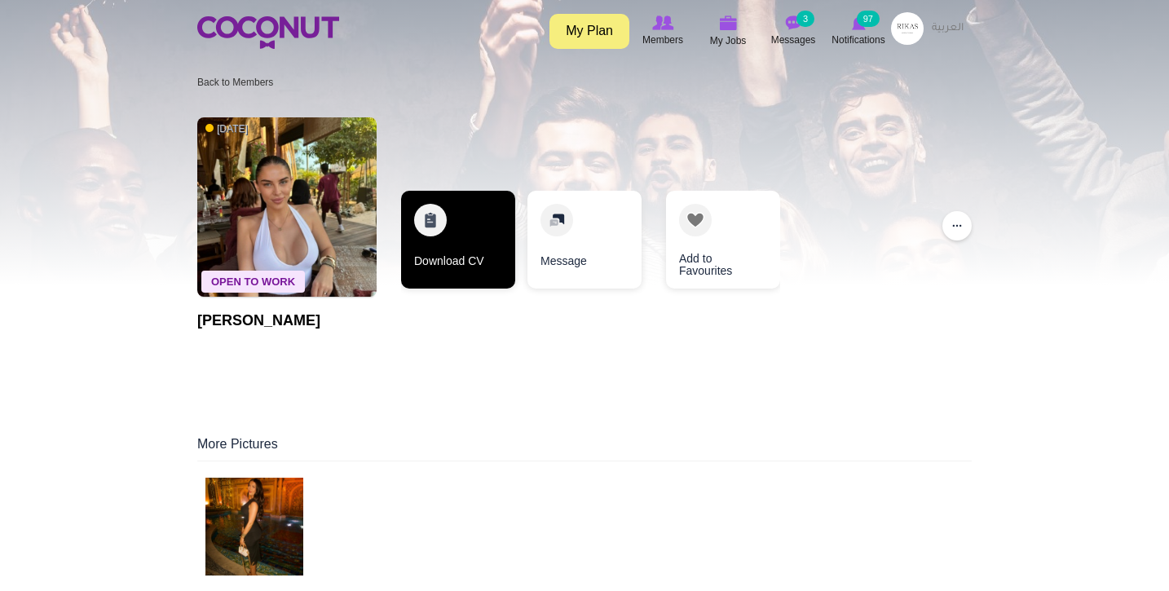
click at [469, 253] on link "Download CV" at bounding box center [458, 240] width 114 height 98
